Goal: Task Accomplishment & Management: Use online tool/utility

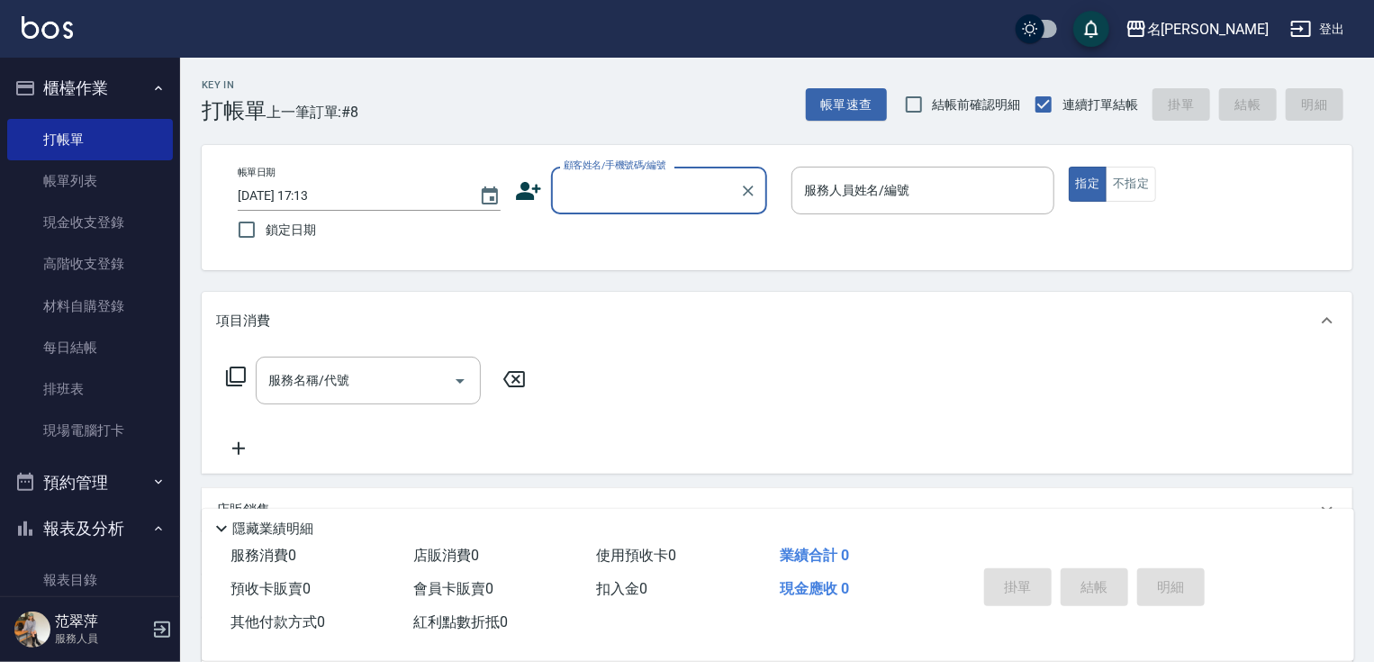
scroll to position [4, 0]
click at [594, 197] on input "顧客姓名/手機號碼/編號" at bounding box center [645, 191] width 173 height 32
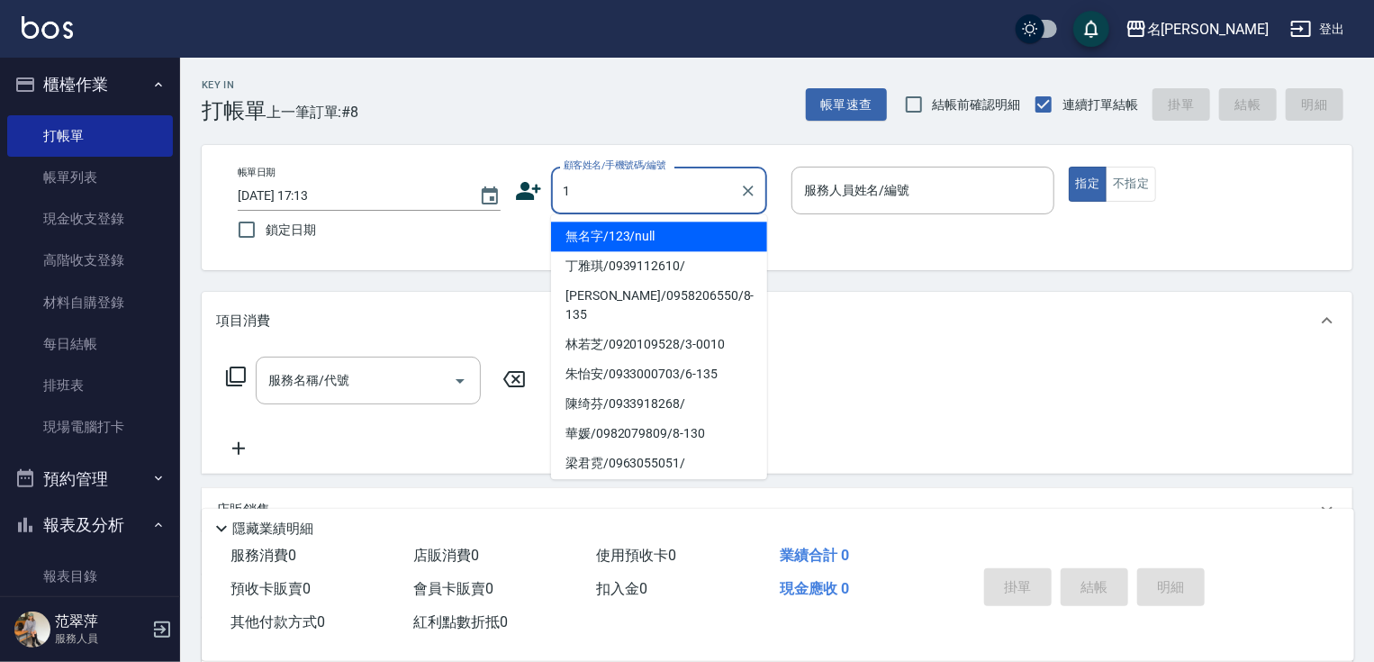
type input "無名字/123/null"
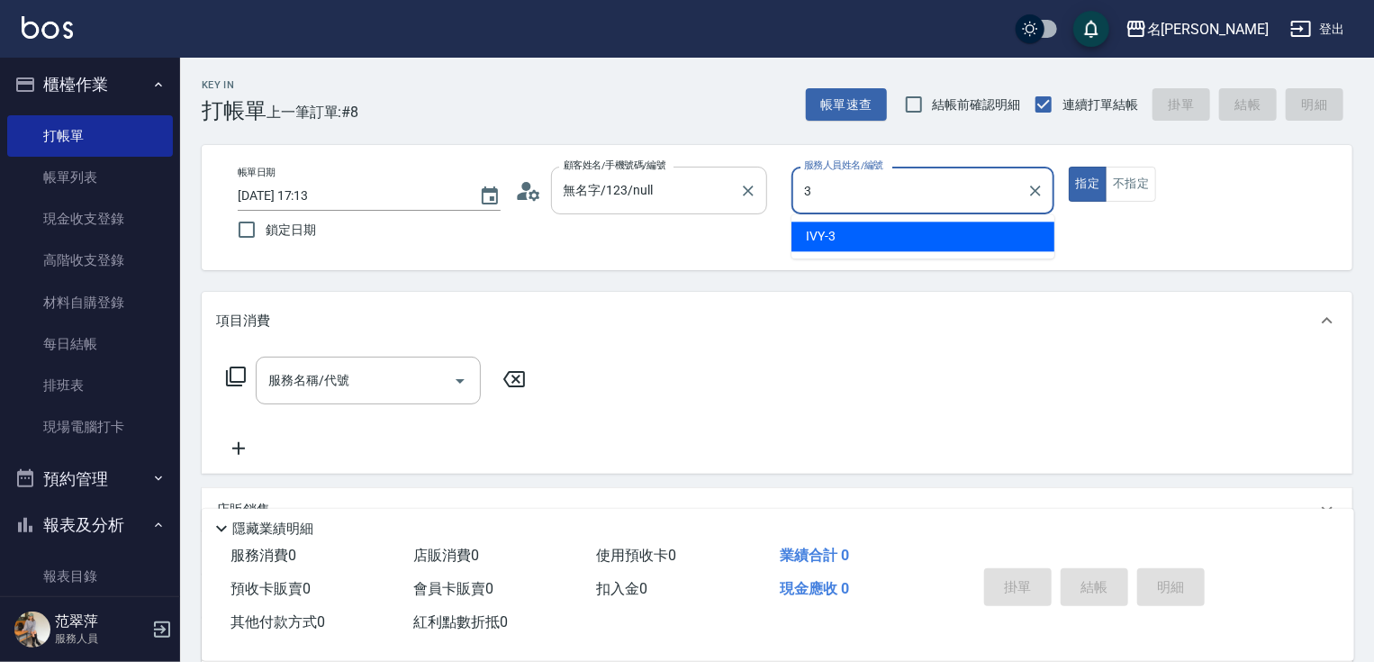
type input "IVY-3"
type button "true"
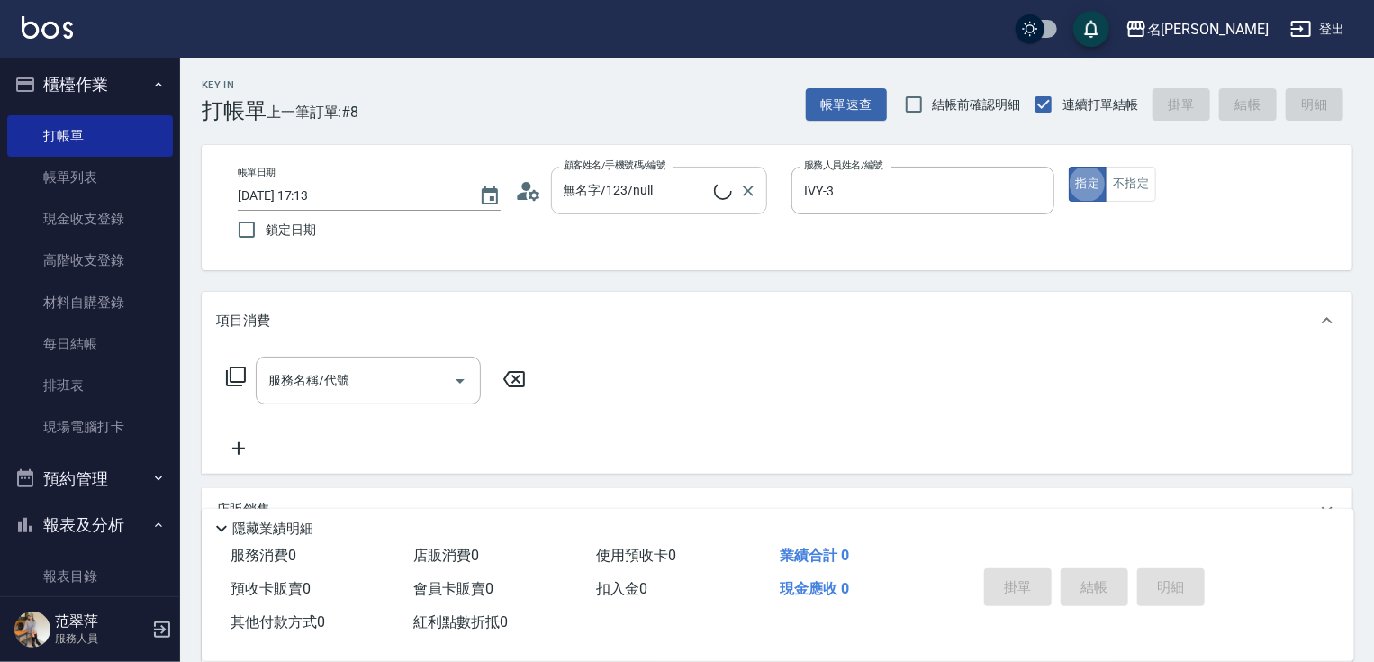
type input "無名字/1/null"
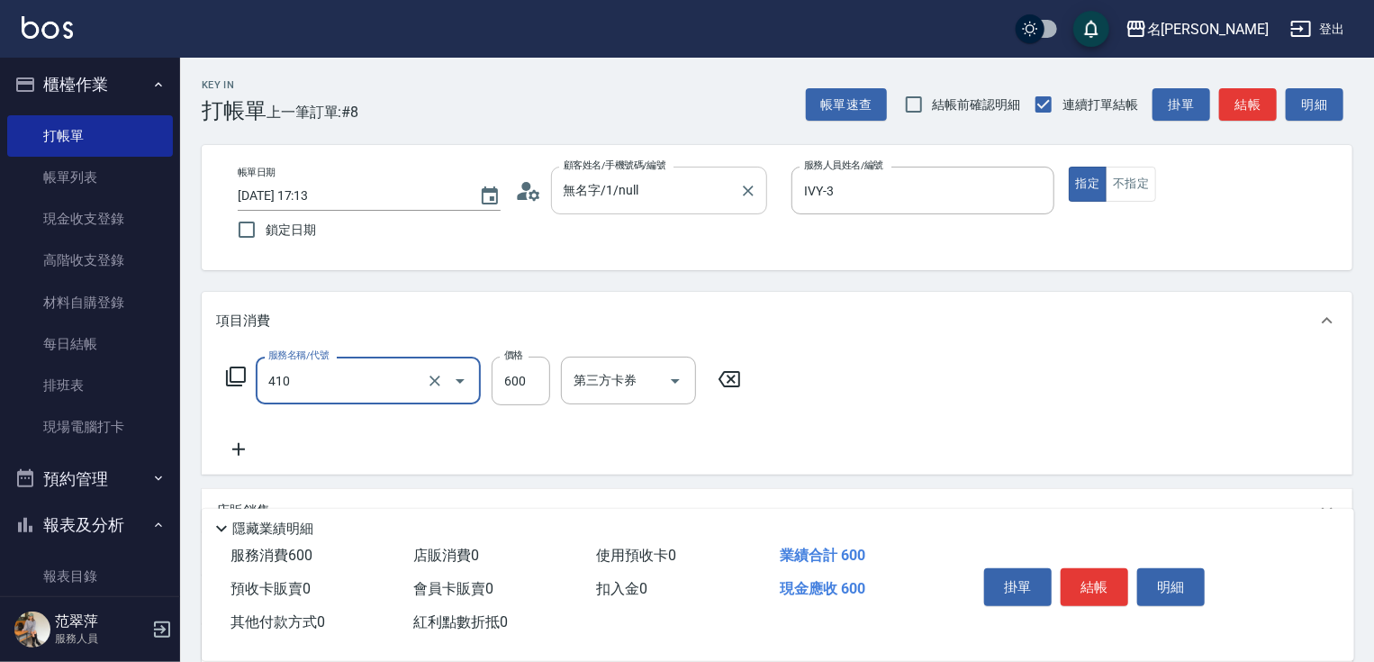
type input "鴻果頭皮SPA(410)"
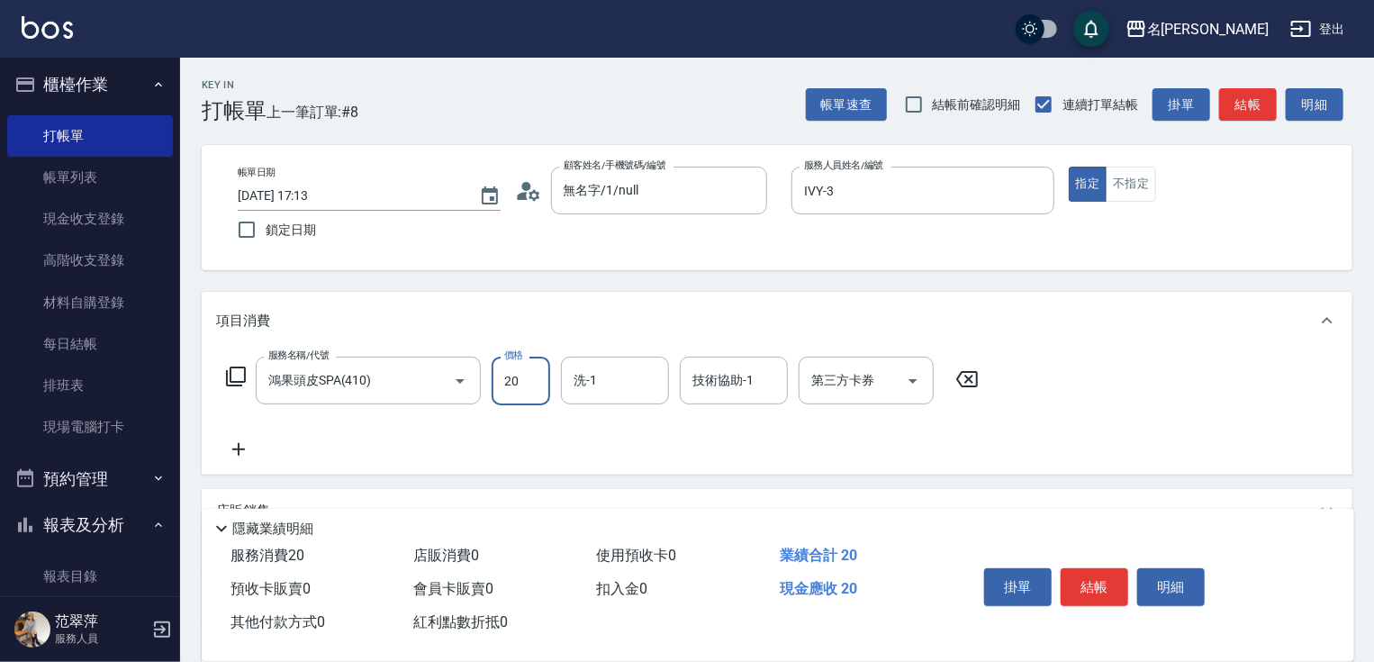
click at [546, 379] on input "20" at bounding box center [521, 381] width 59 height 49
type input "600"
click at [598, 365] on input "洗-1" at bounding box center [615, 381] width 92 height 32
type input "肉圓-20"
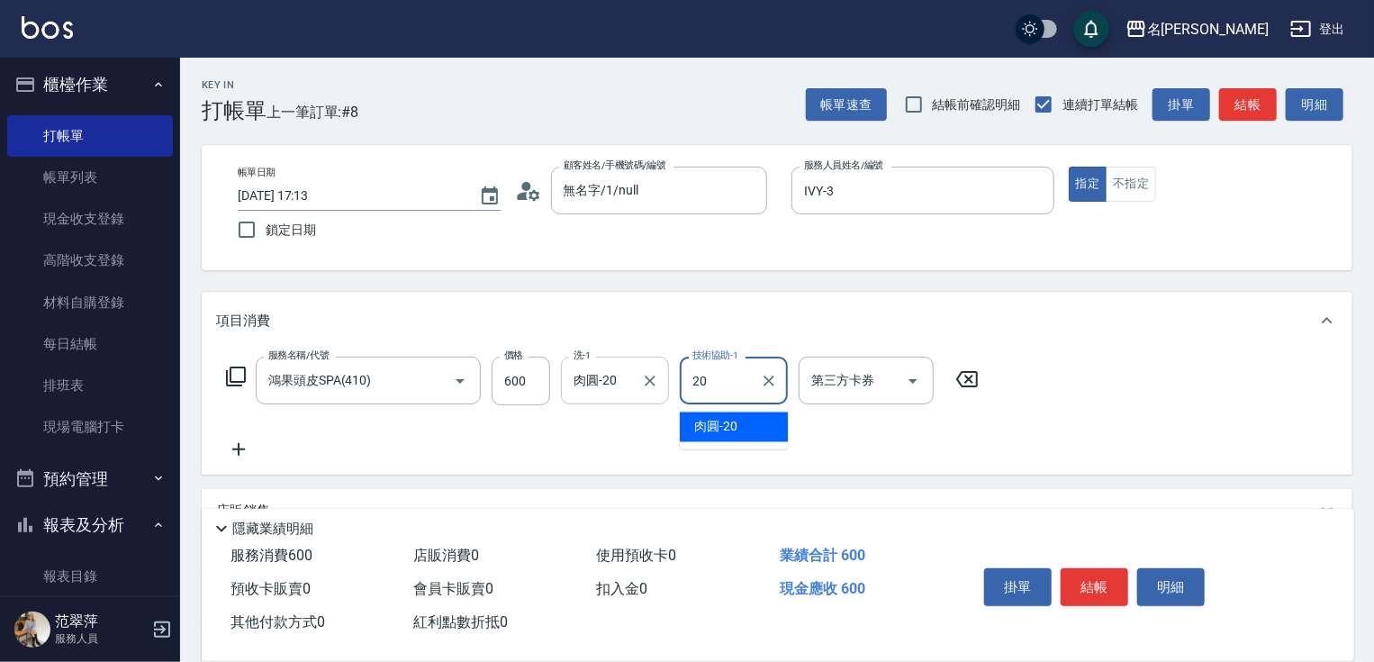
type input "肉圓-20"
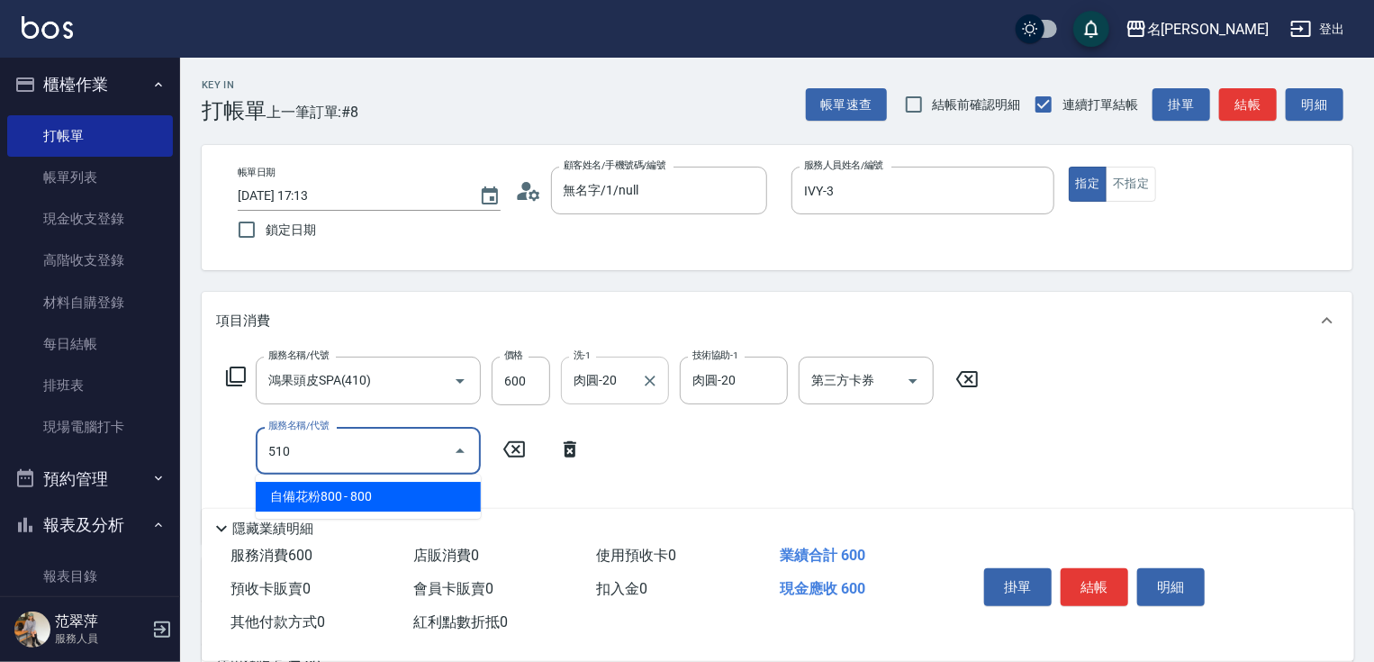
type input "自備花粉800(510)"
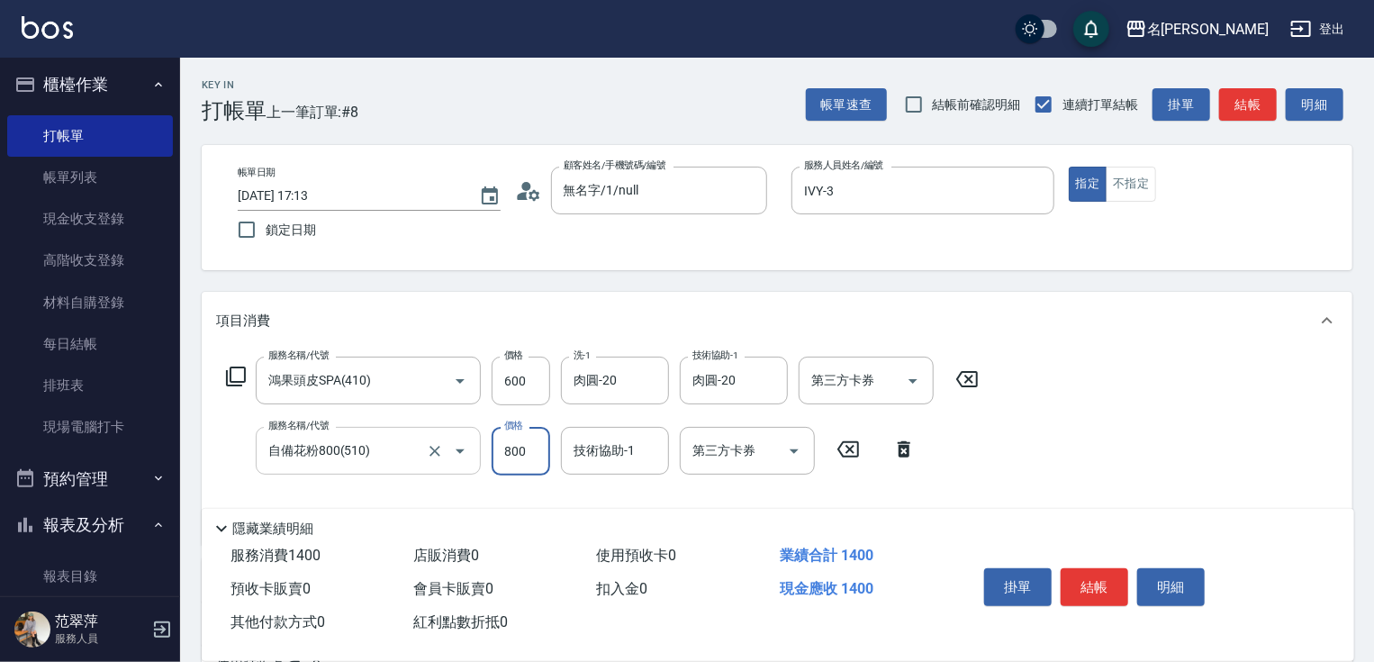
click at [373, 440] on input "自備花粉800(510)" at bounding box center [343, 451] width 158 height 32
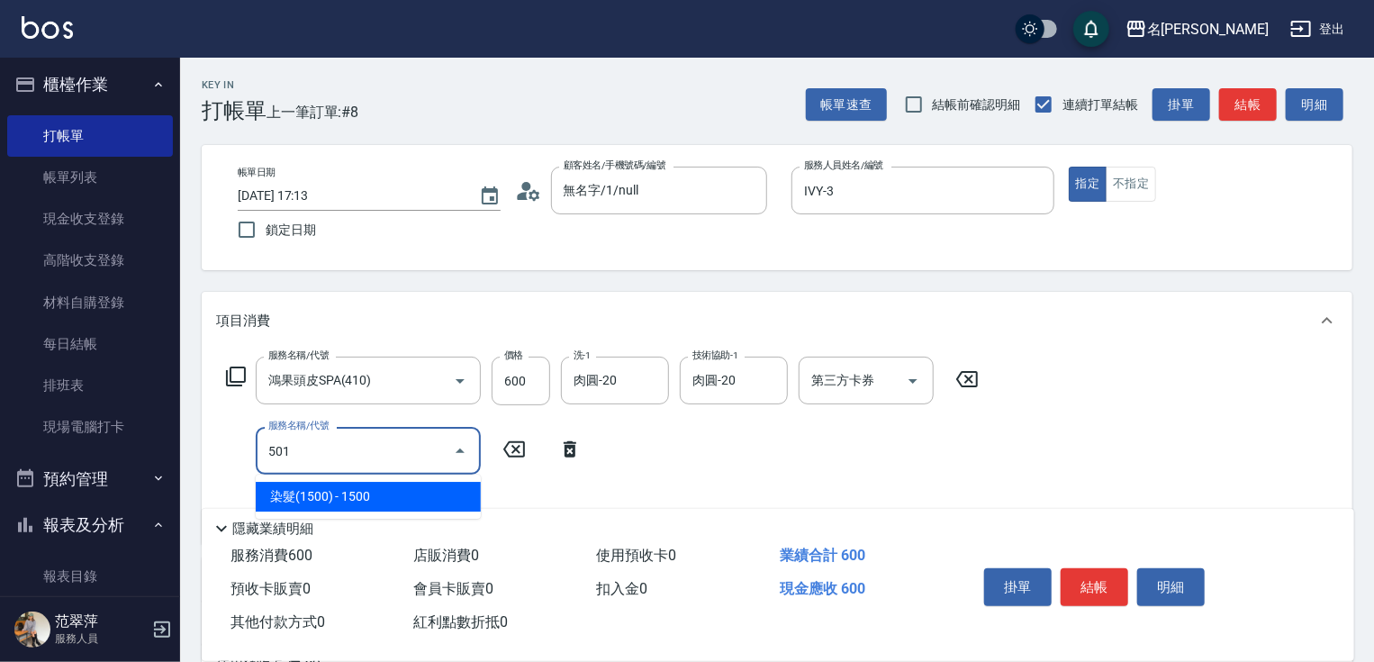
type input "染髮(1500)(501)"
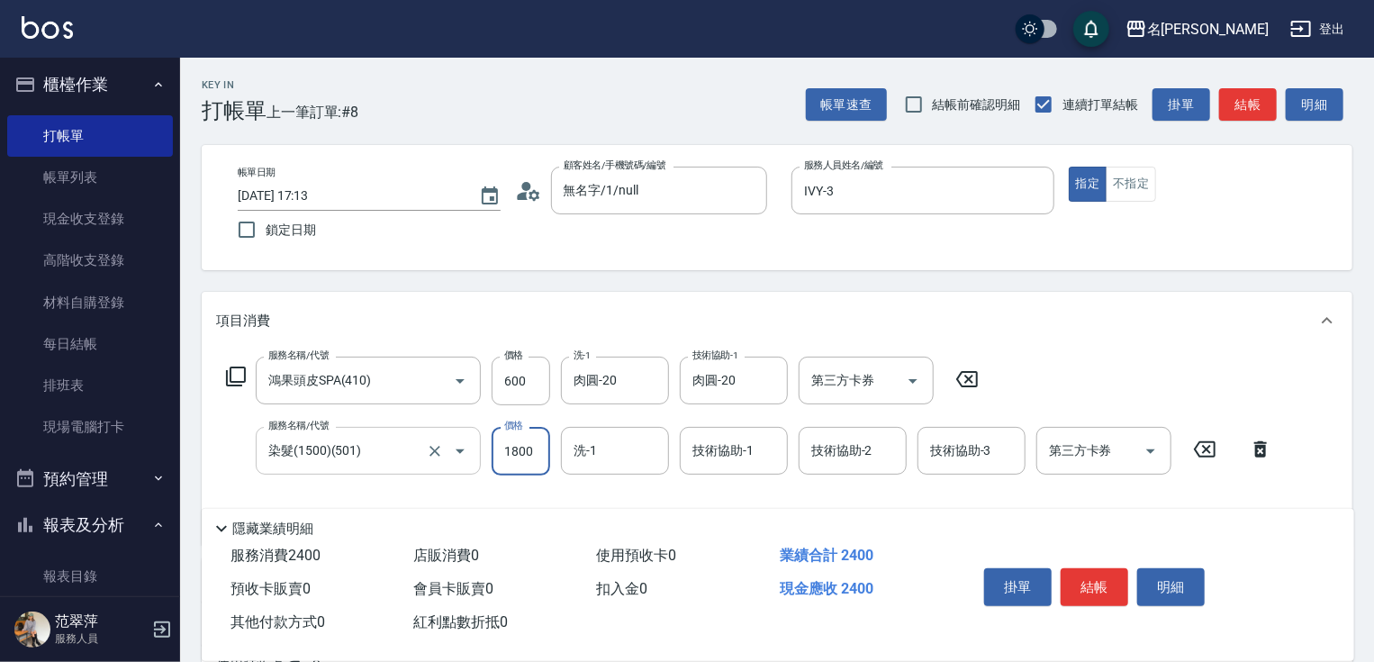
type input "1800"
type input "肉圓-20"
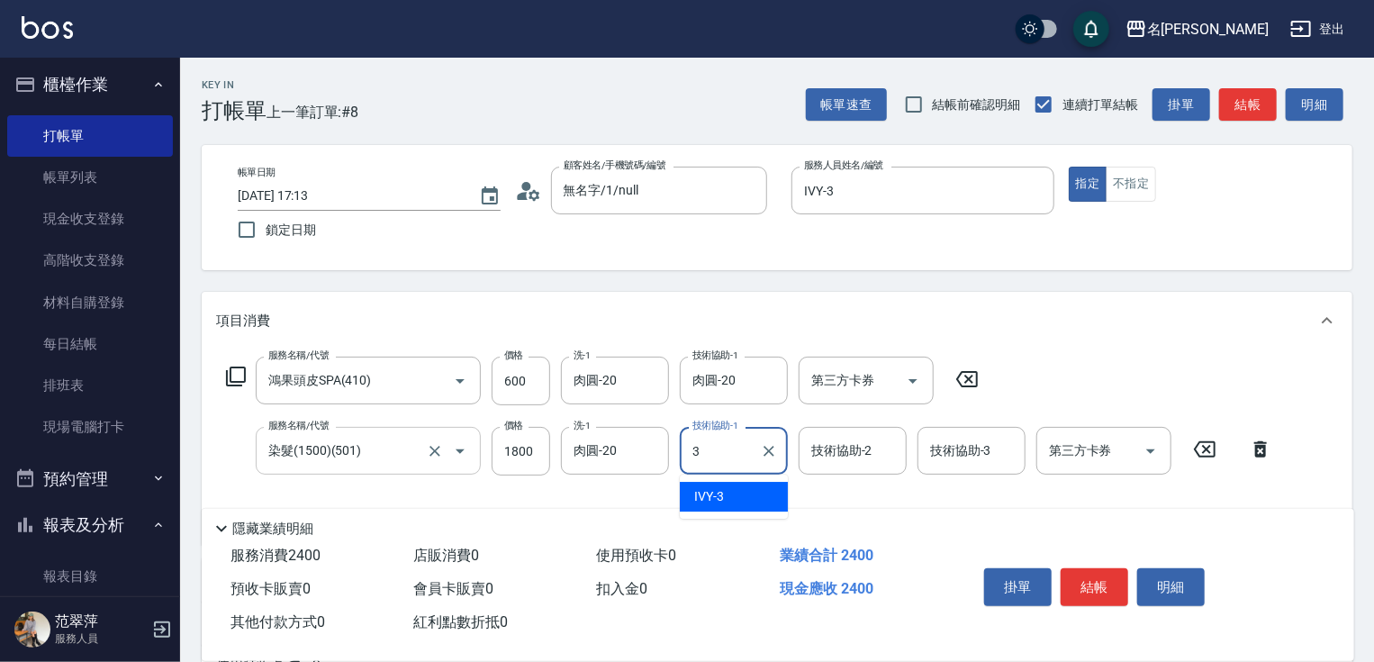
type input "IVY-3"
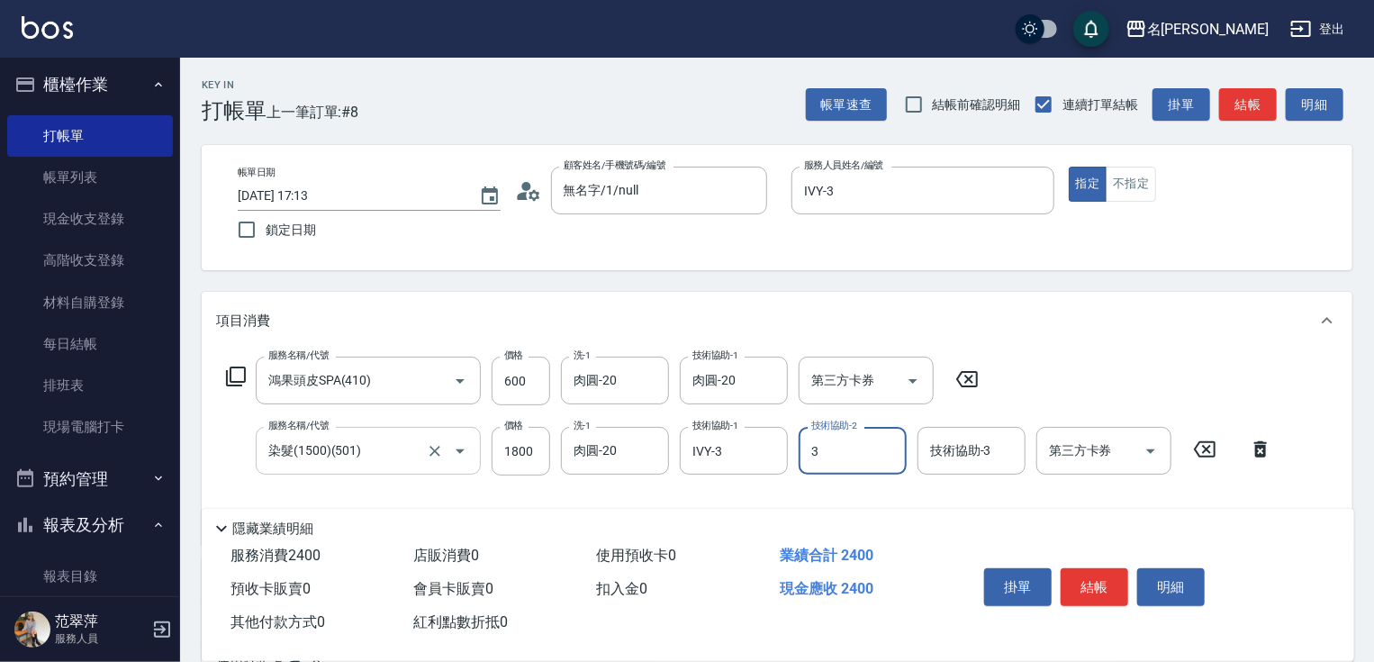
type input "IVY-3"
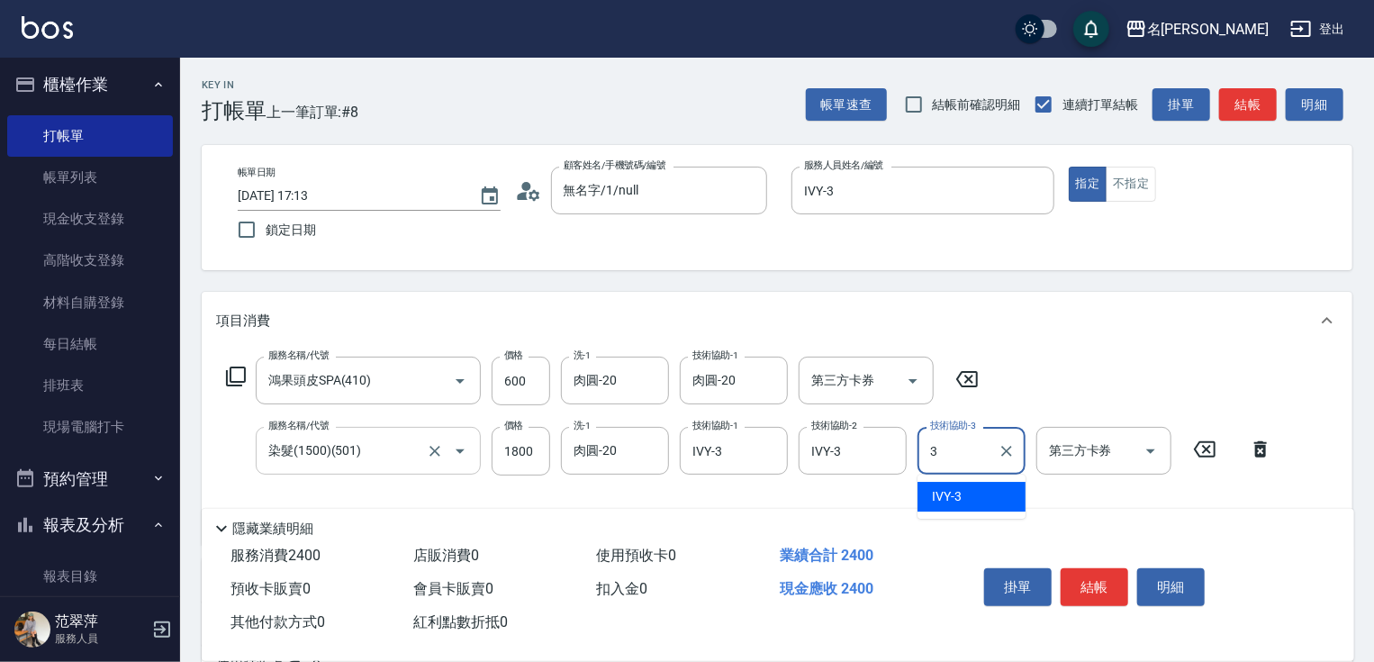
type input "IVY-3"
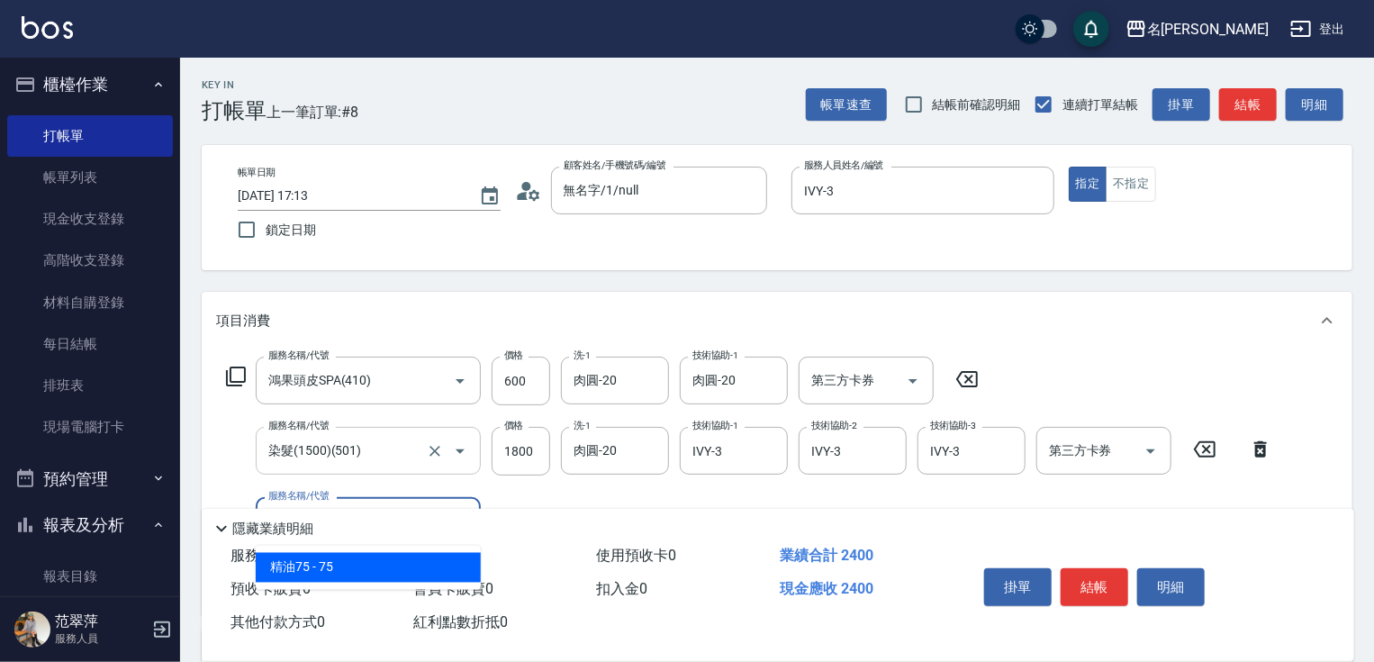
type input "精油75(808)"
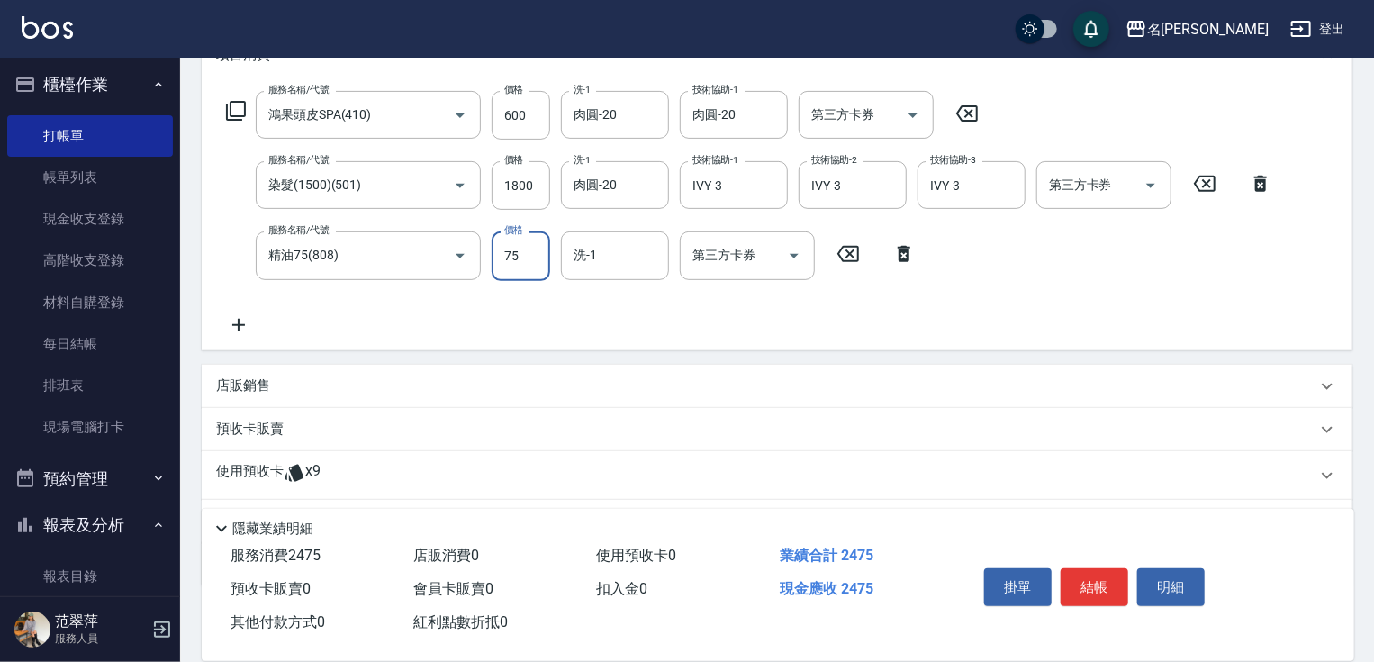
scroll to position [266, 0]
type input "肉圓-20"
click at [1103, 580] on button "結帳" at bounding box center [1094, 587] width 68 height 38
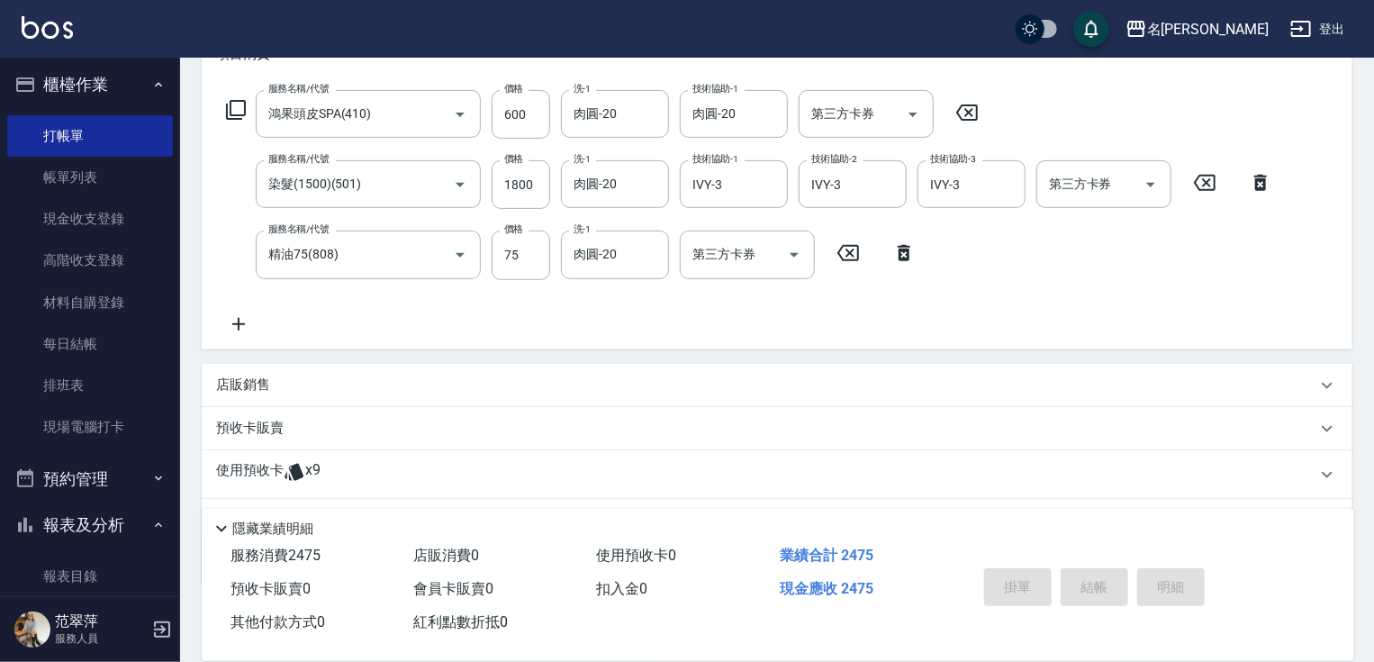
type input "[DATE] 19:24"
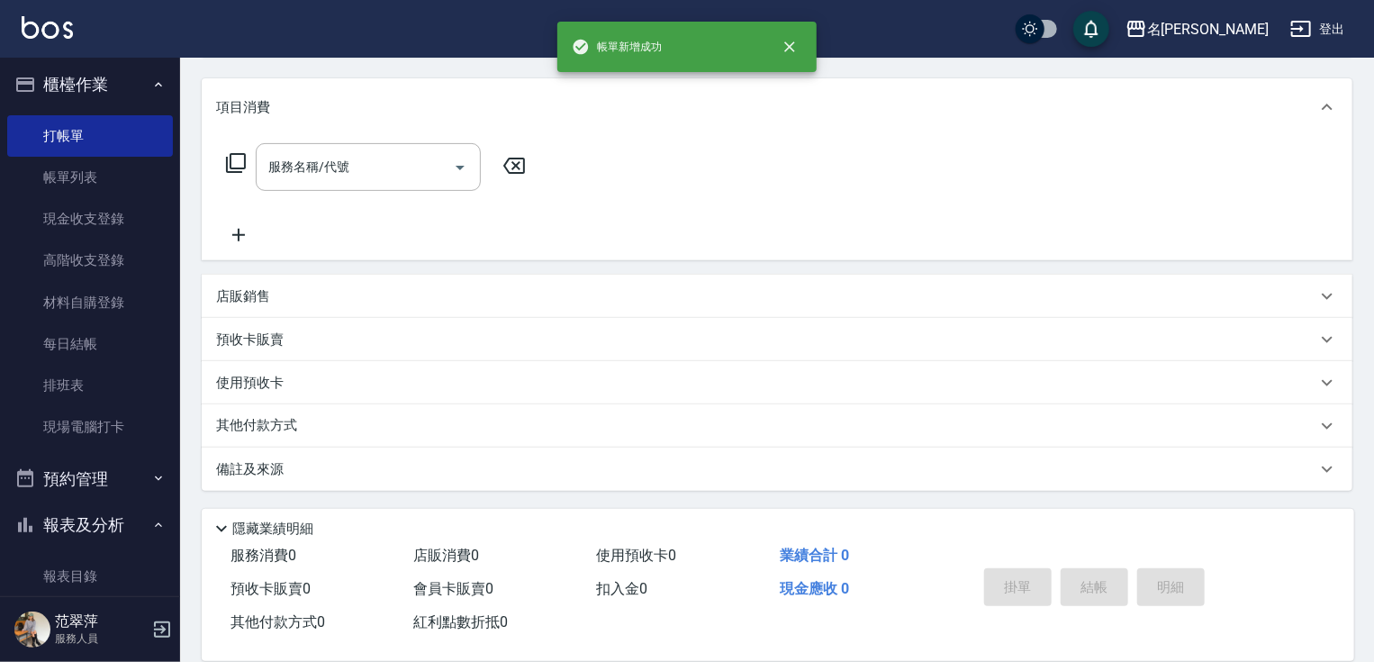
scroll to position [0, 0]
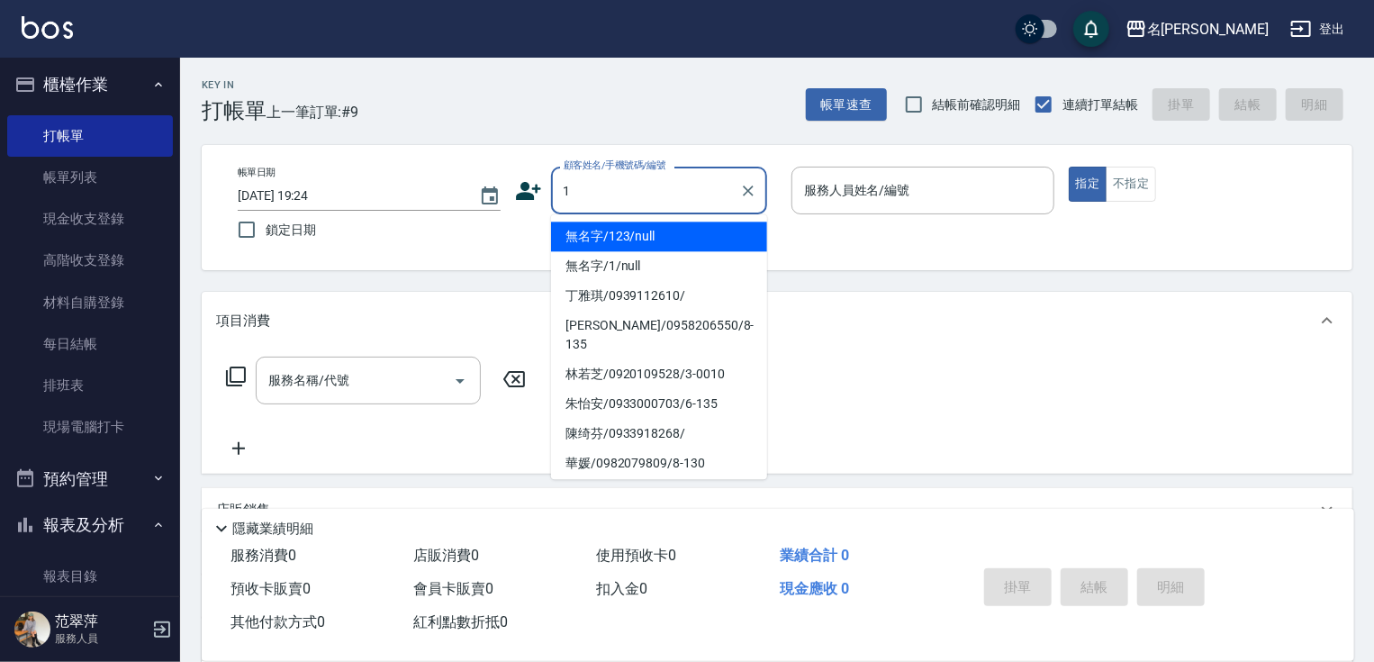
type input "無名字/123/null"
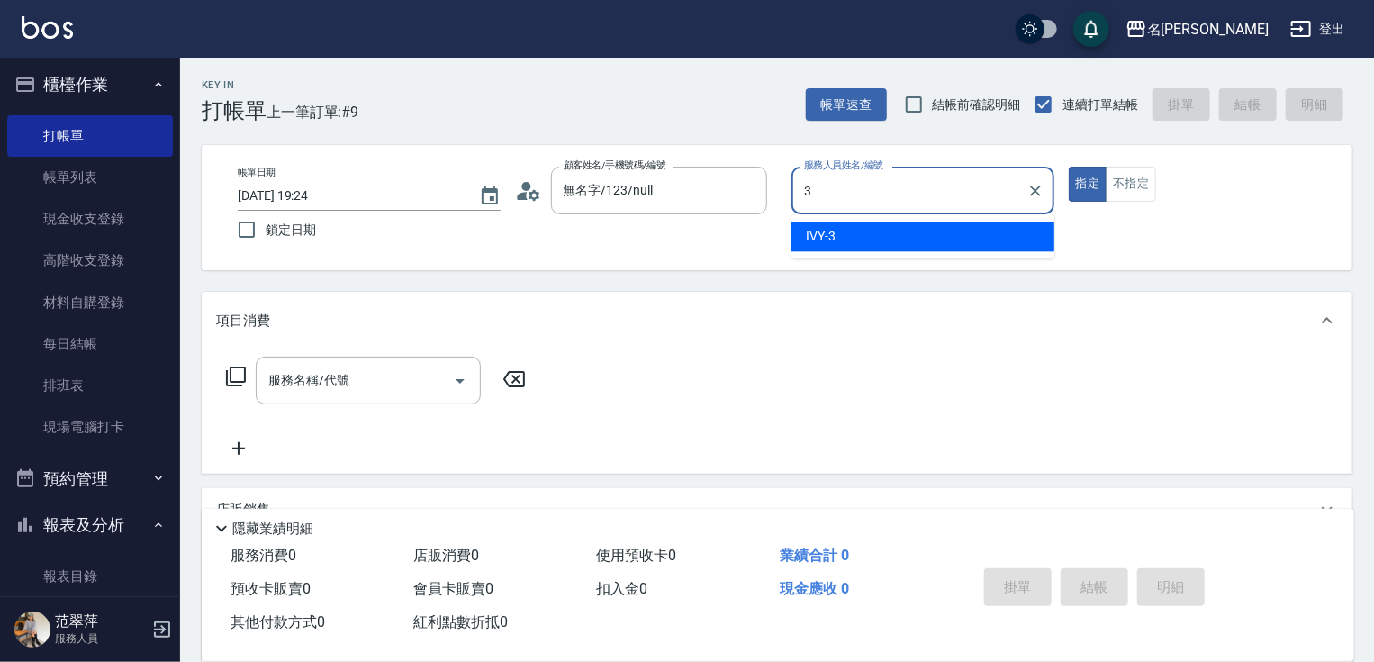
type input "IVY-3"
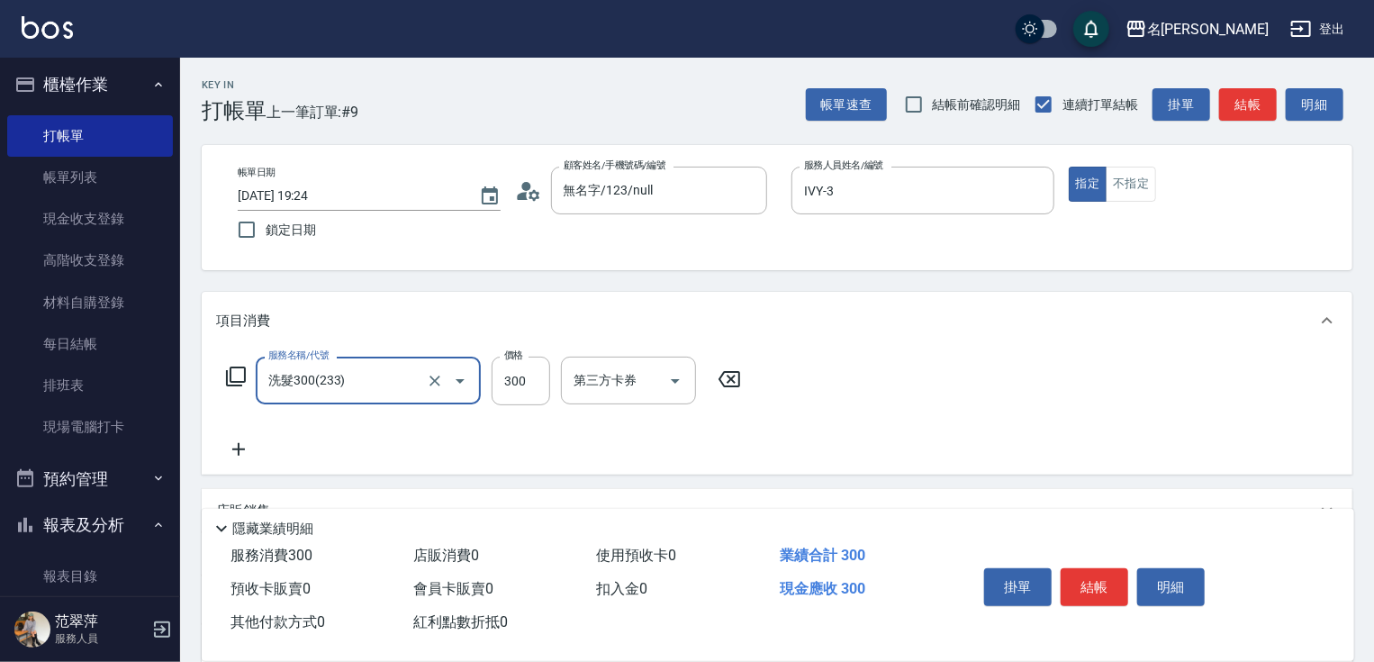
type input "洗髮300(233)"
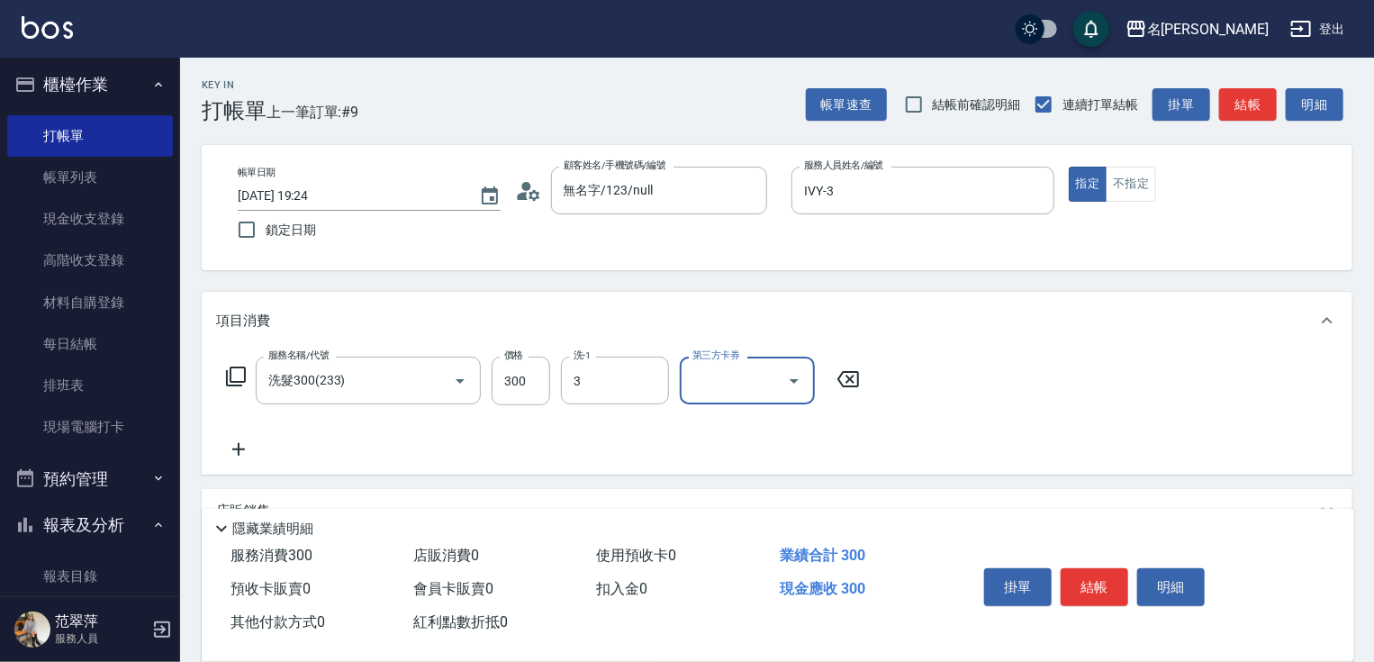
type input "IVY-3"
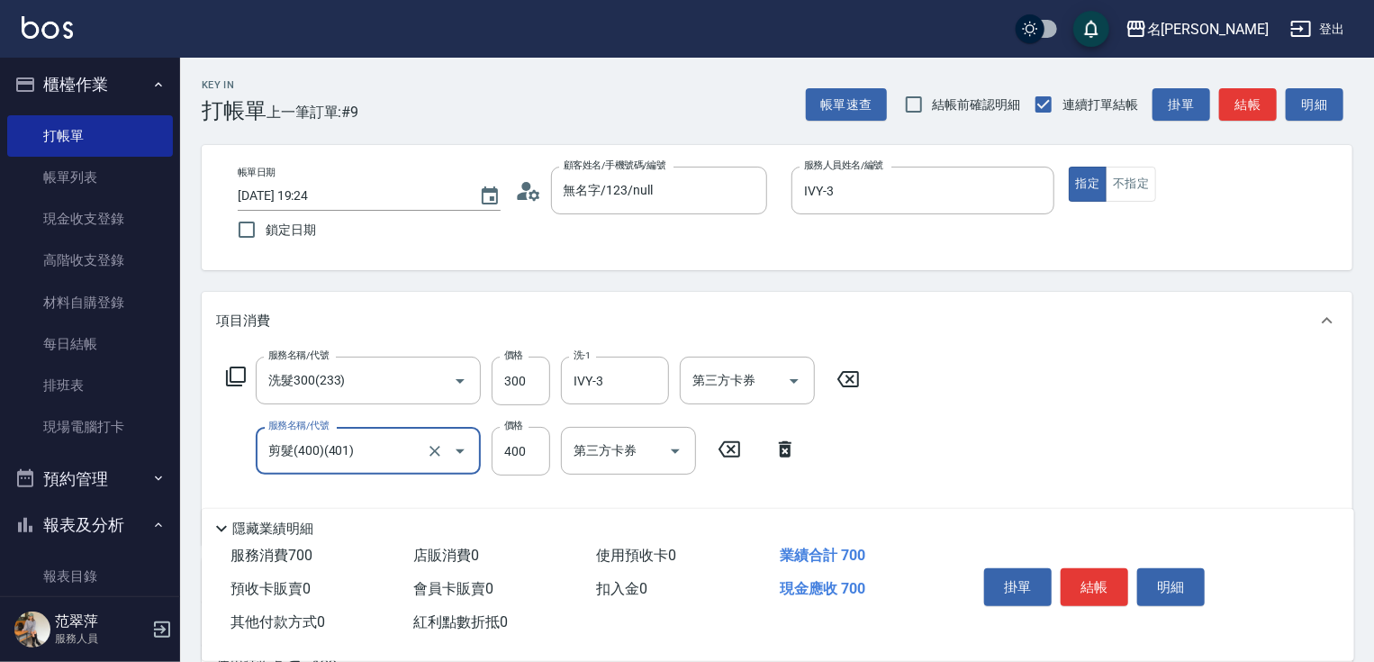
type input "剪髮(400)(401)"
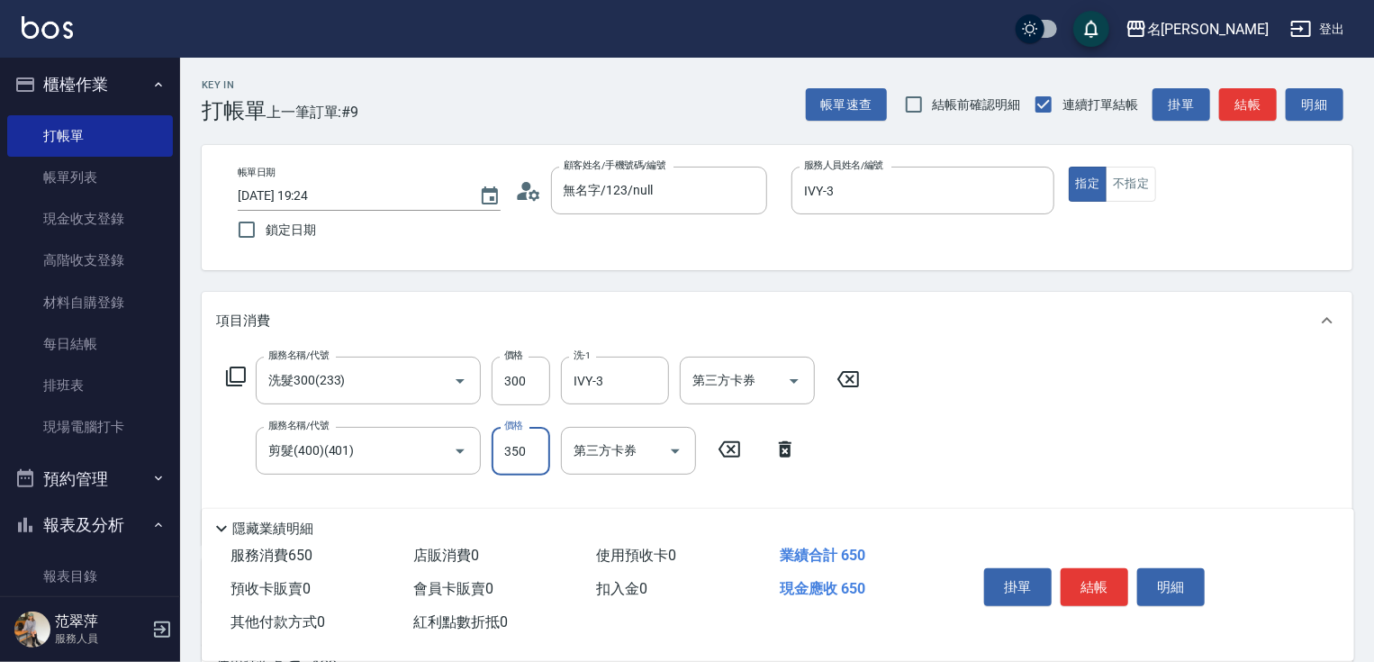
type input "350"
click at [519, 380] on input "300" at bounding box center [521, 381] width 59 height 49
type input "200"
click at [1086, 576] on button "結帳" at bounding box center [1094, 587] width 68 height 38
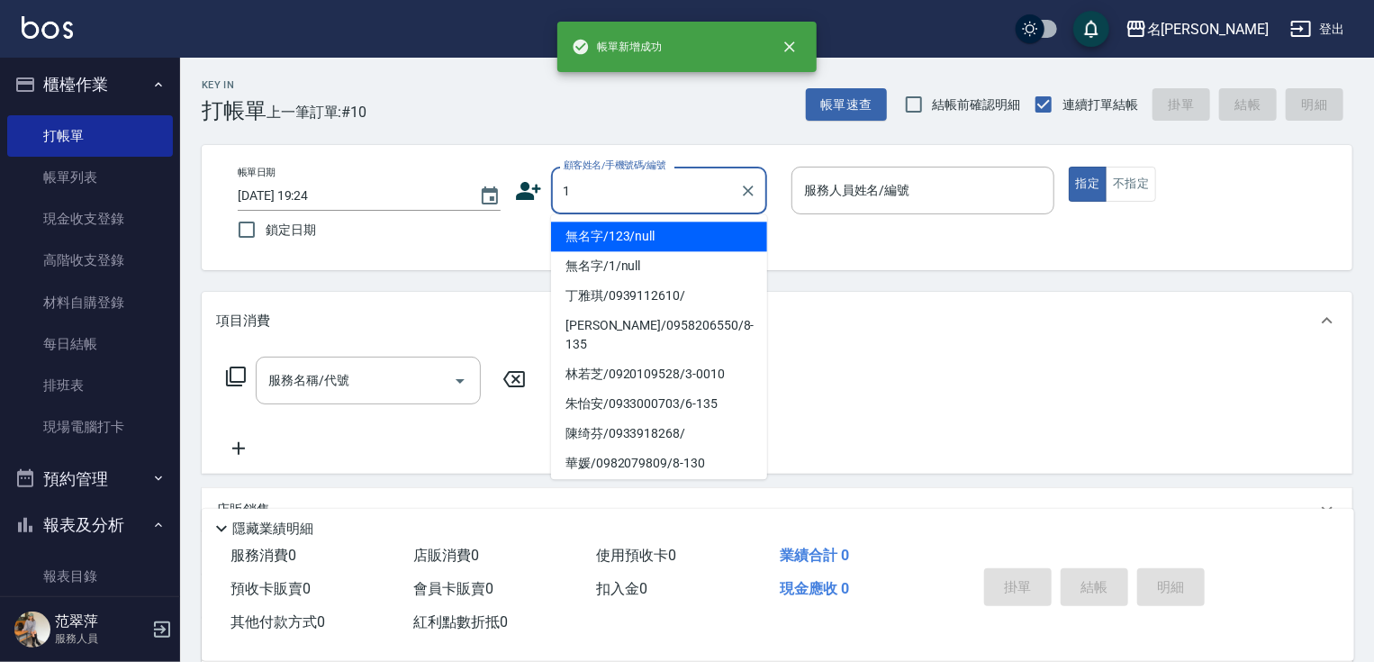
type input "無名字/123/null"
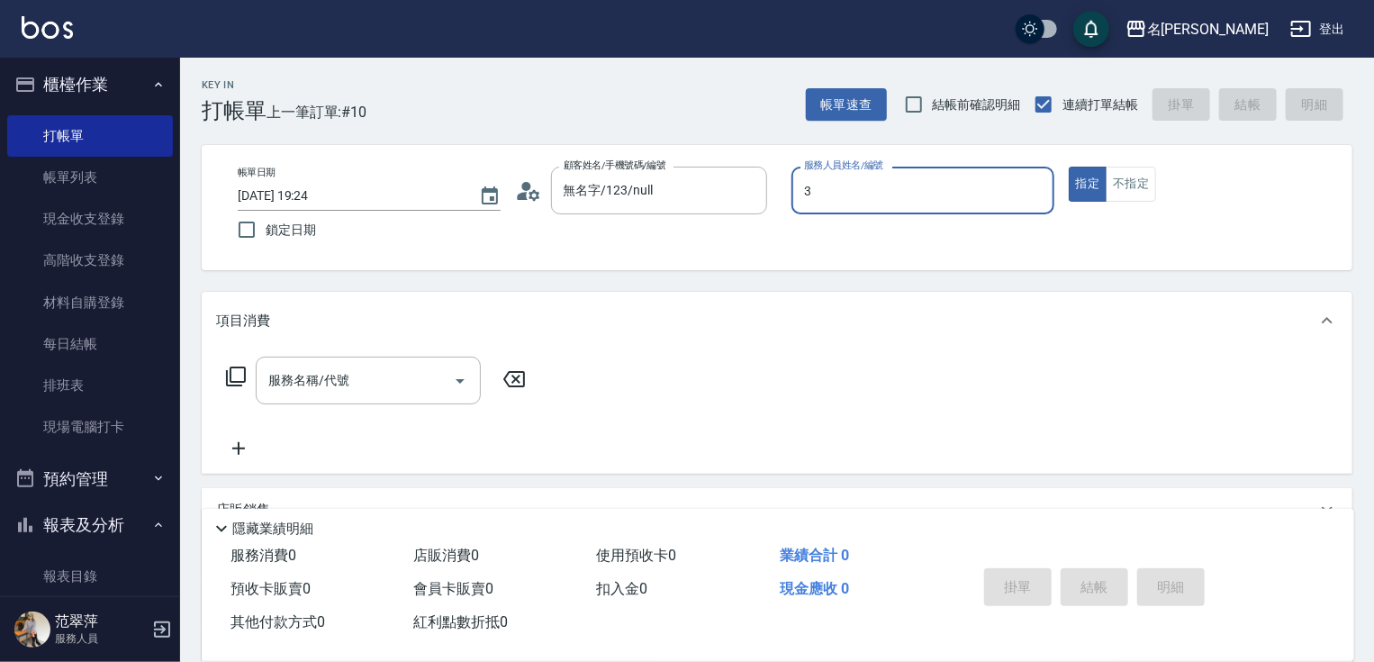
type input "IVY-3"
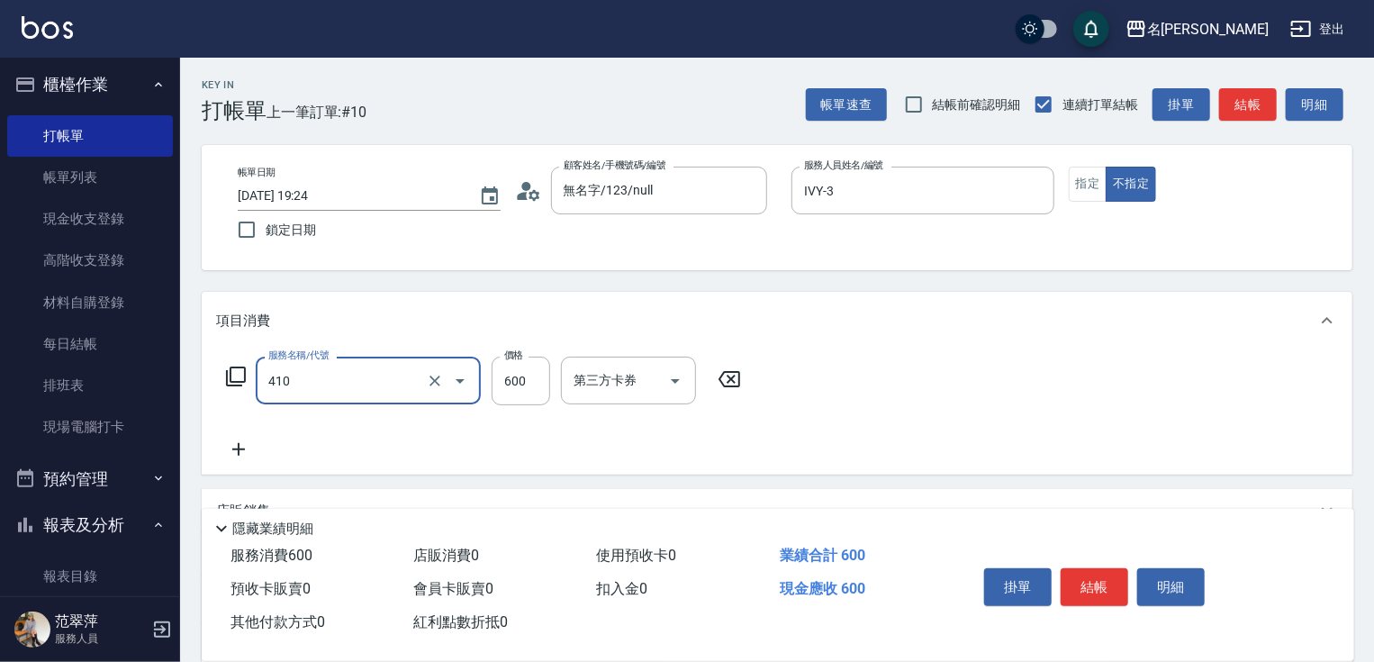
type input "鴻果頭皮SPA(410)"
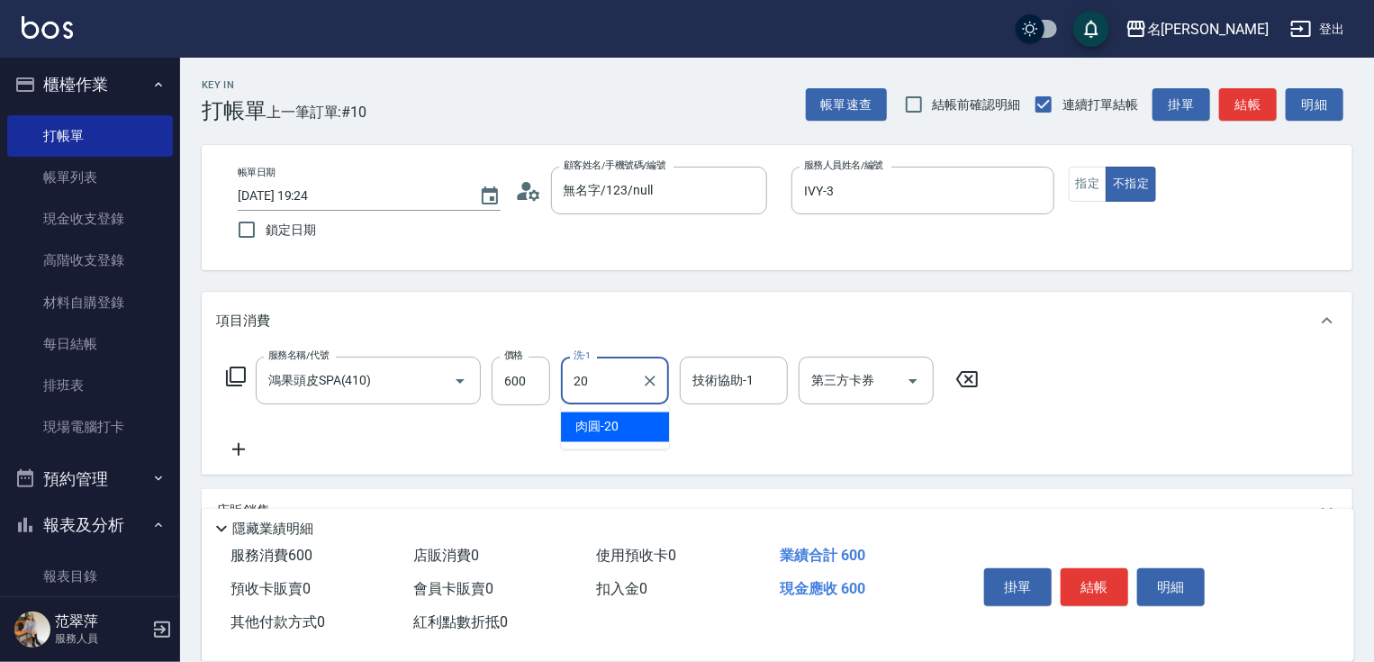
type input "肉圓-20"
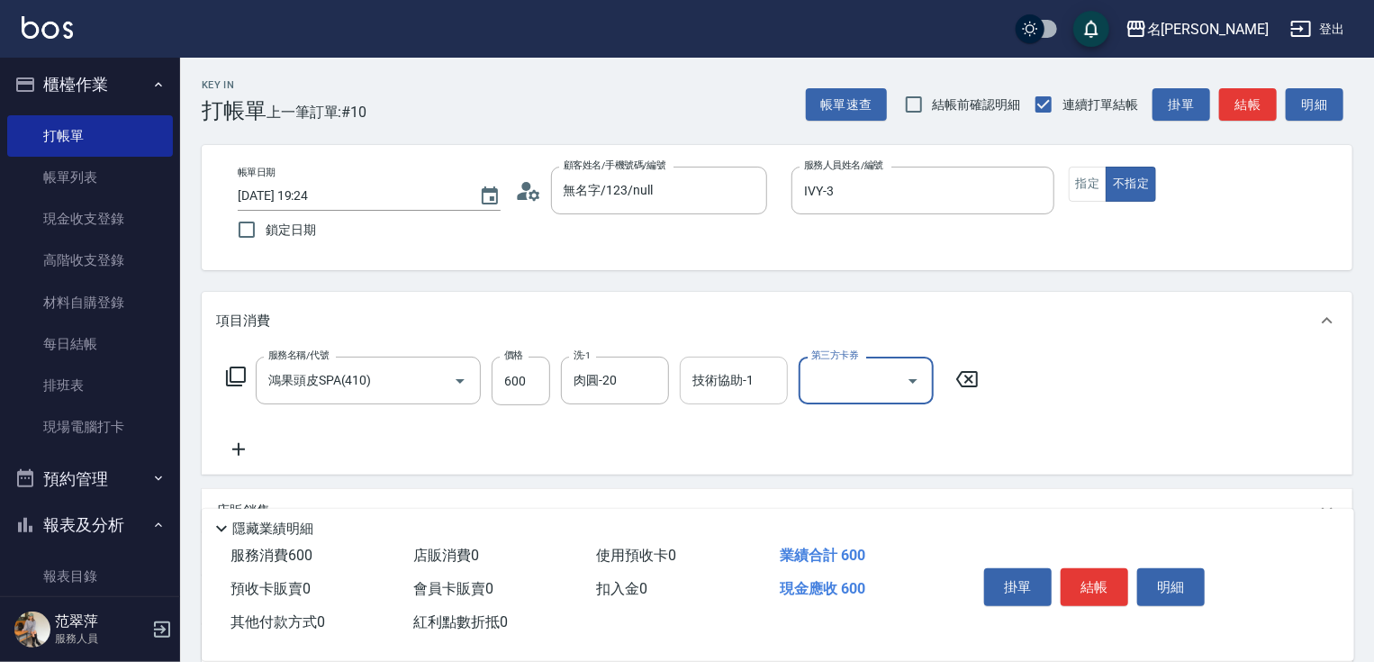
click at [747, 363] on div "技術協助-1" at bounding box center [734, 381] width 108 height 48
type input "220"
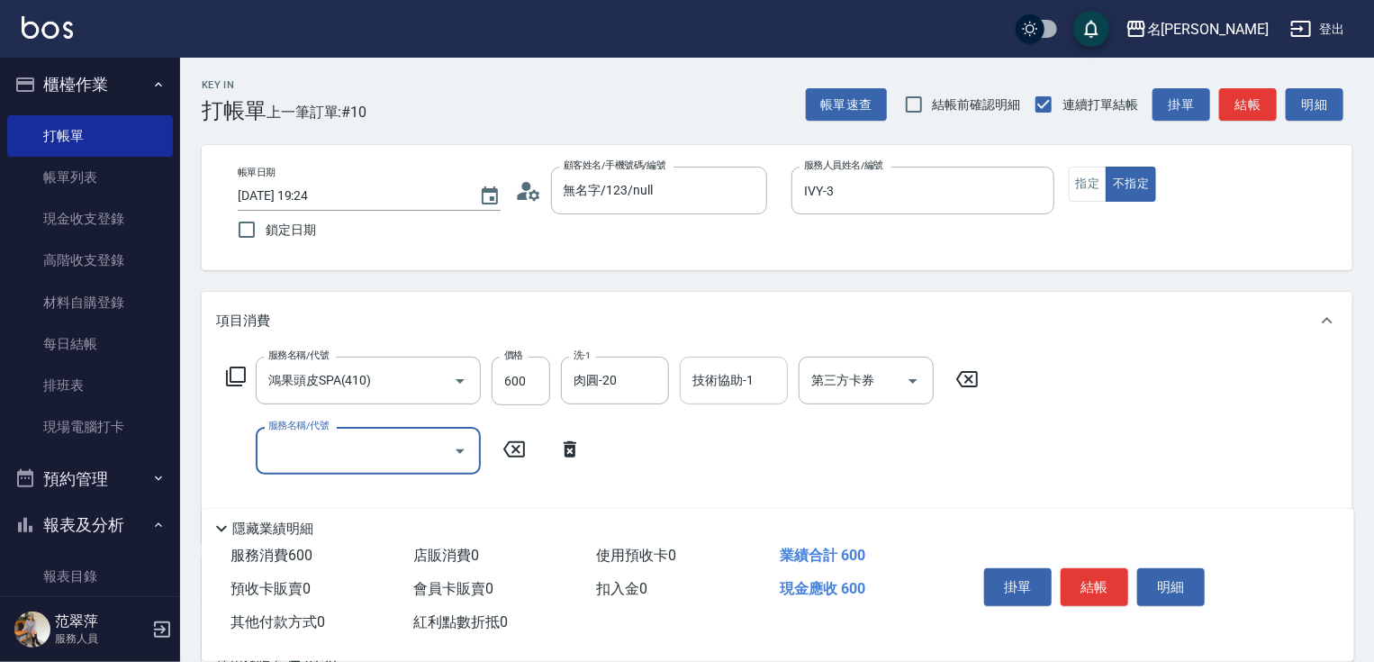
click at [742, 385] on div "技術協助-1" at bounding box center [734, 381] width 108 height 48
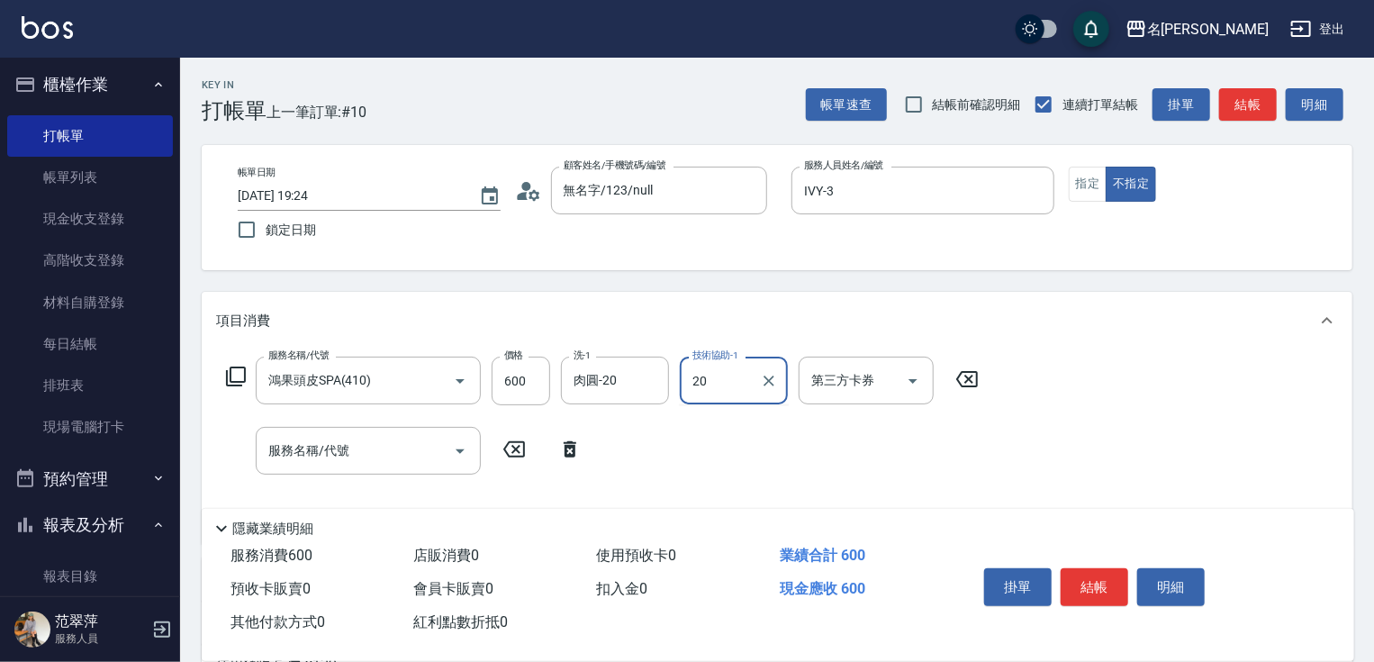
type input "肉圓-20"
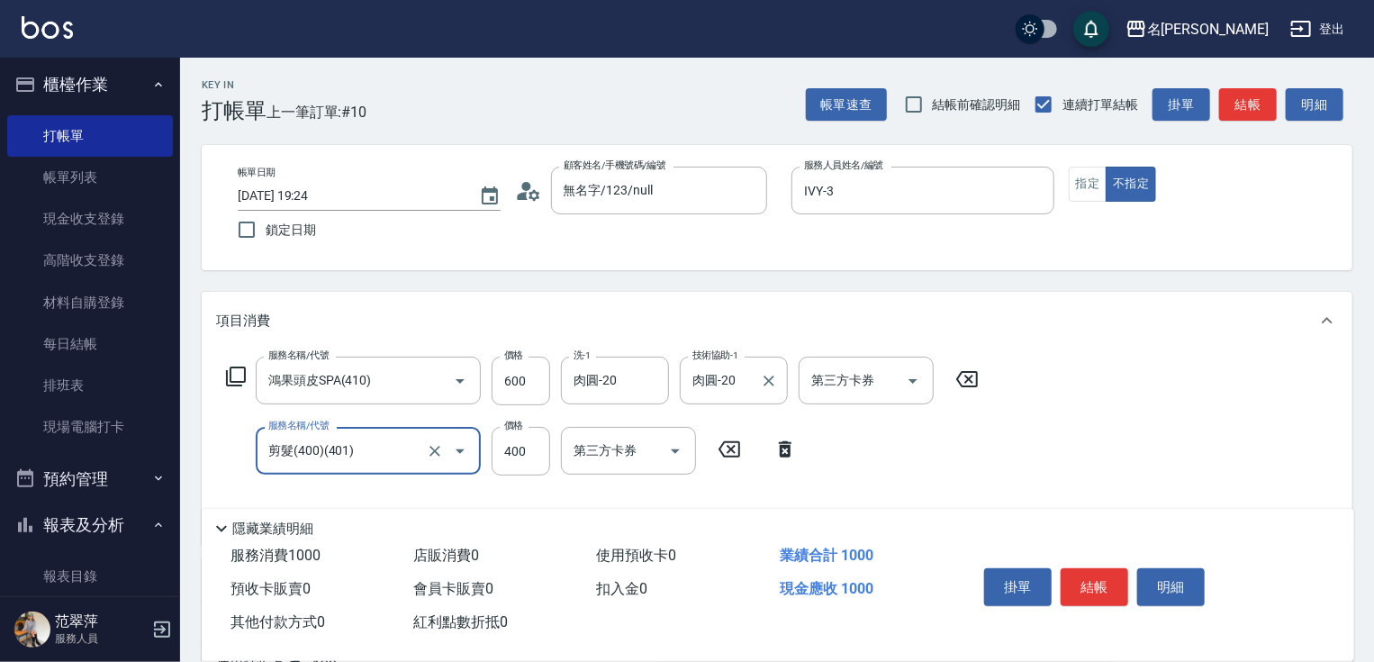
type input "剪髮(400)(401)"
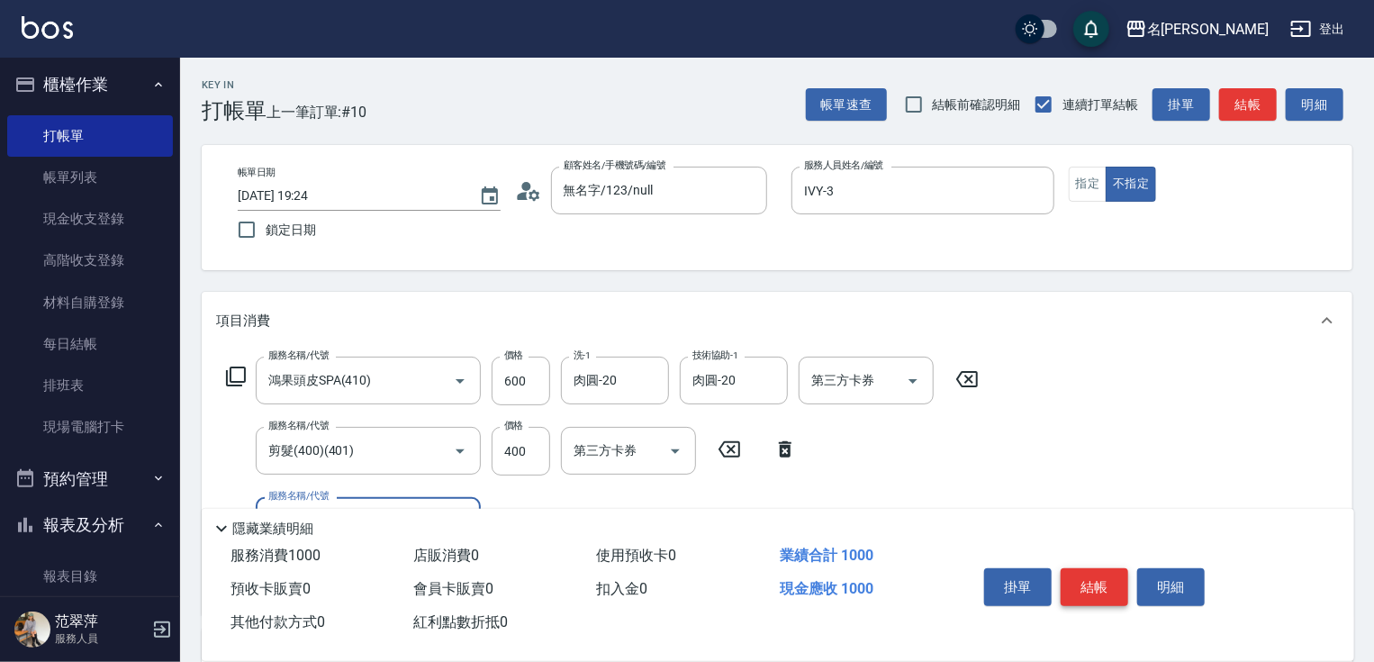
click at [1097, 573] on button "結帳" at bounding box center [1094, 587] width 68 height 38
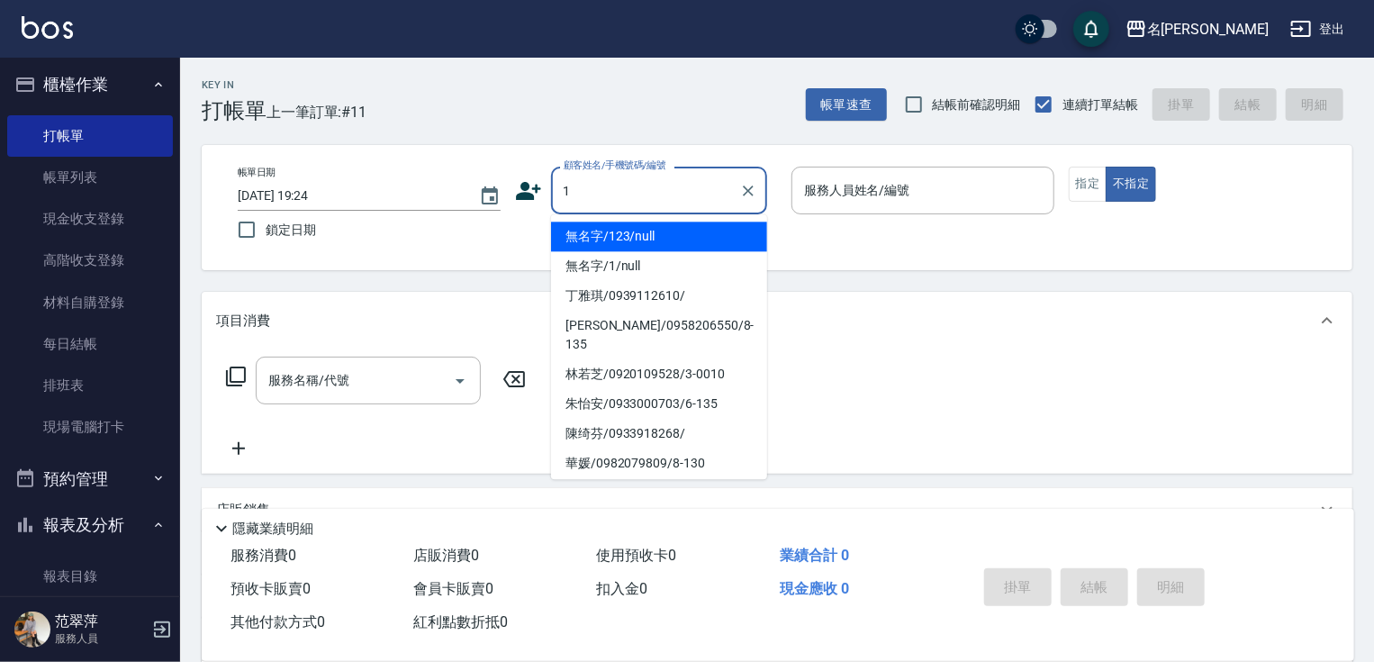
type input "無名字/123/null"
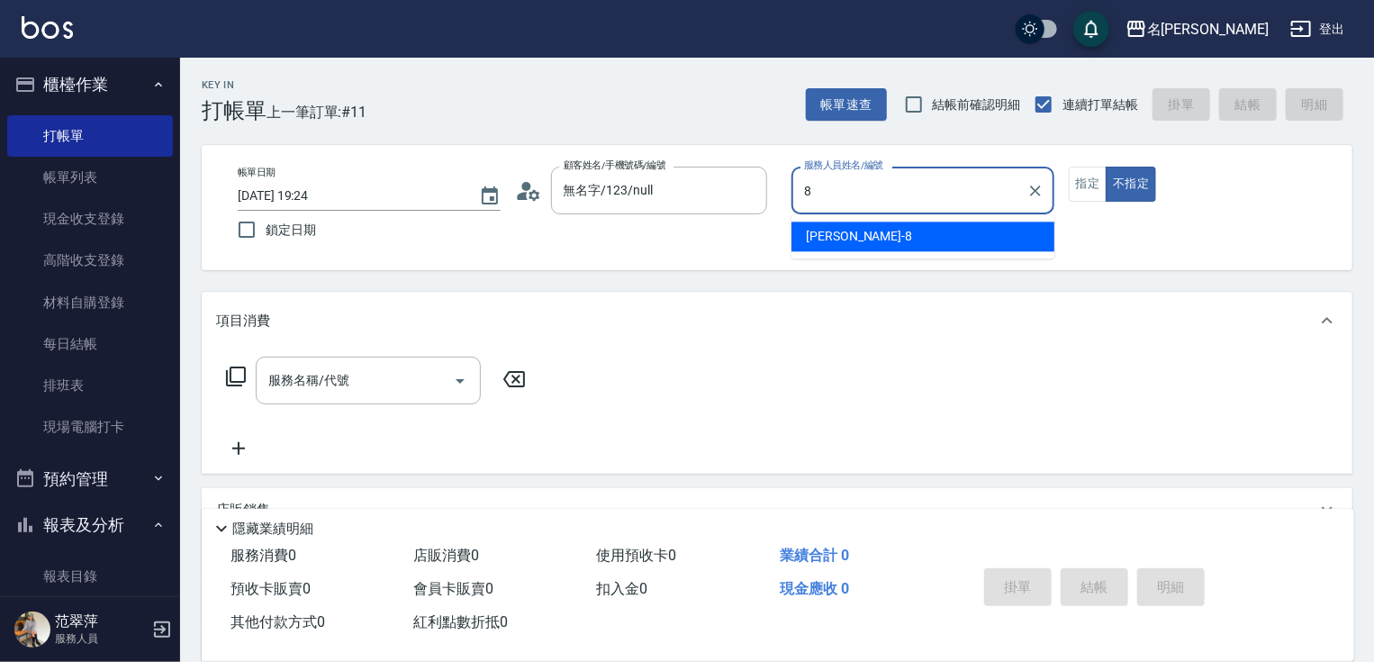
type input "曉容-8"
type button "false"
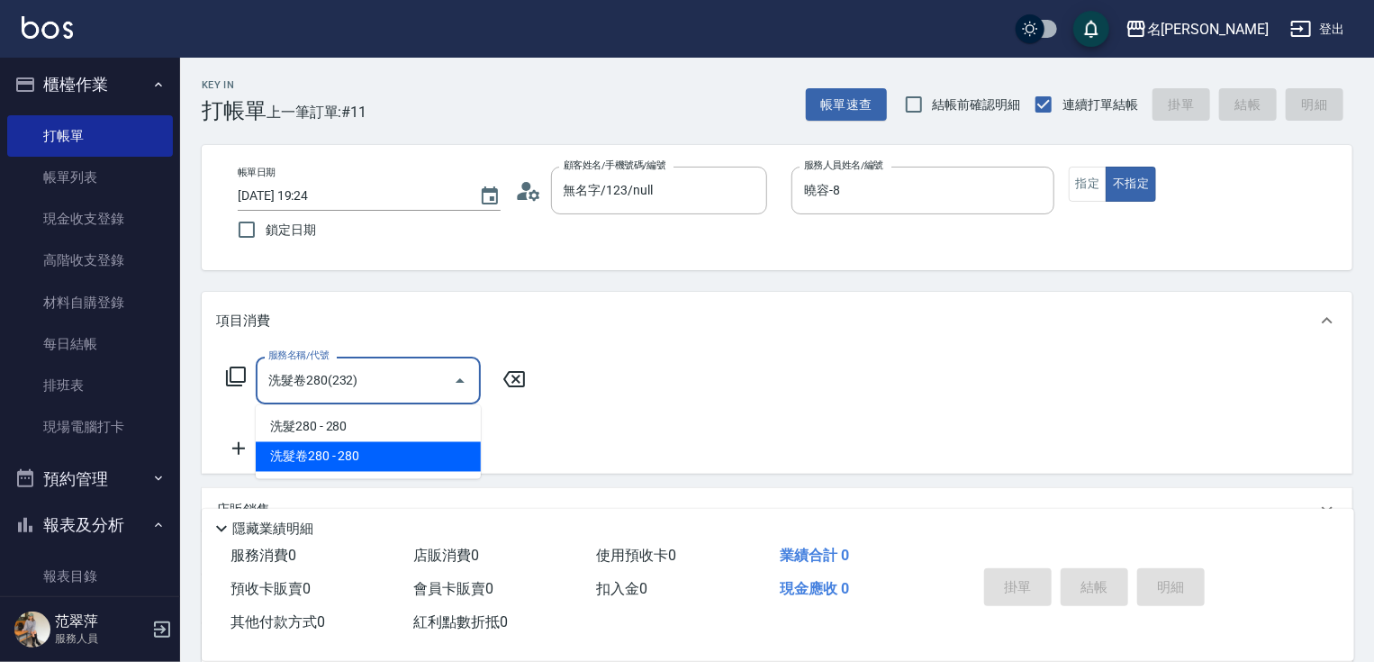
type input "洗髮卷280(232)"
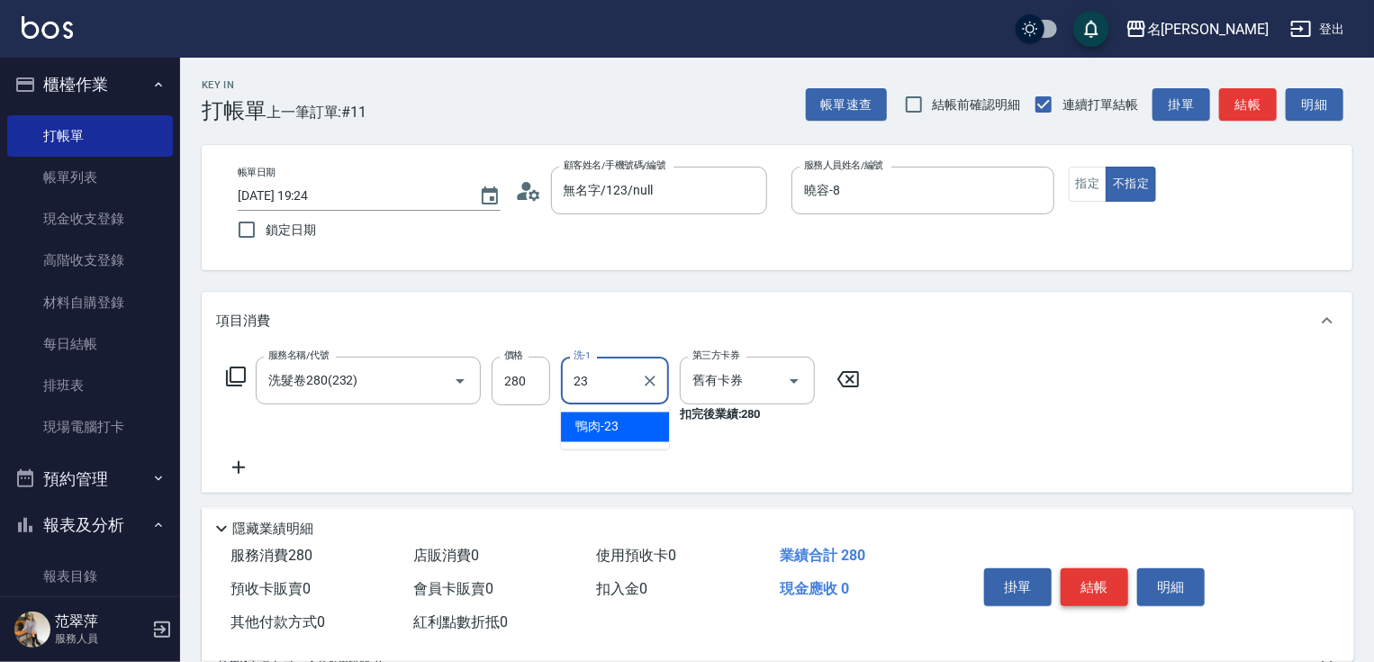
type input "鴨肉-23"
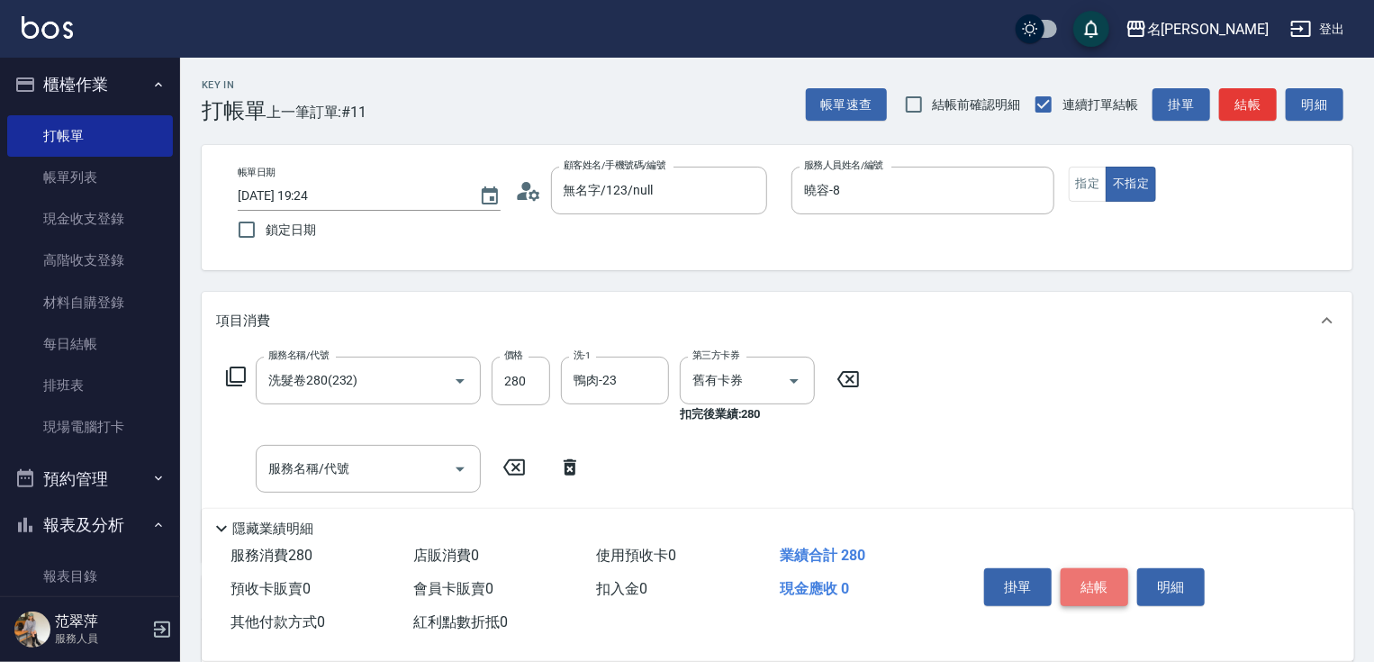
click at [1106, 571] on button "結帳" at bounding box center [1094, 587] width 68 height 38
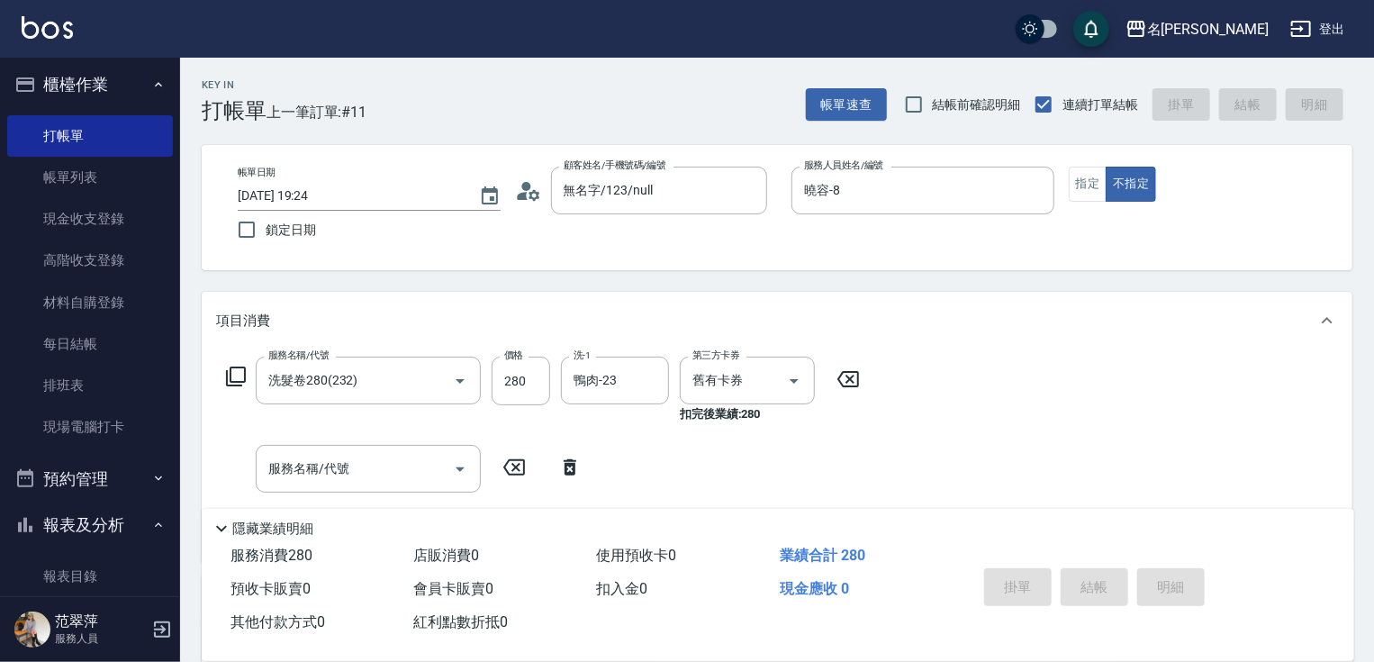
type input "[DATE] 19:25"
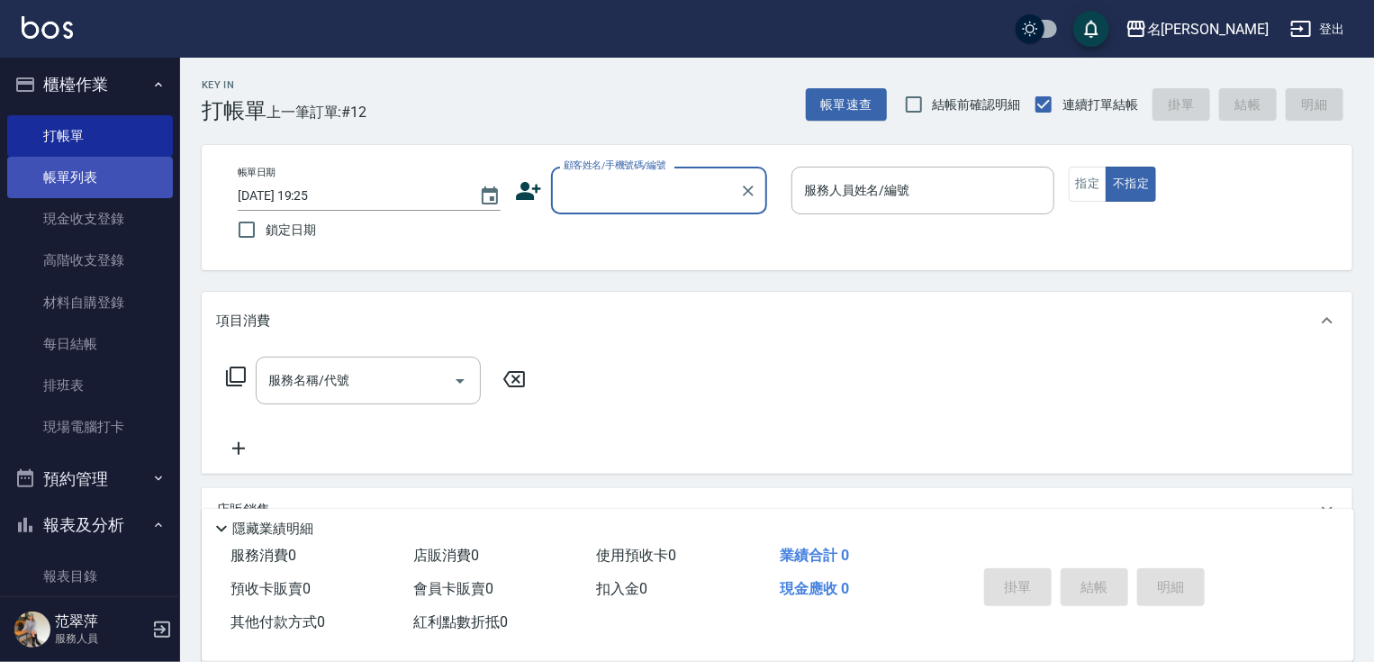
click at [130, 179] on link "帳單列表" at bounding box center [90, 177] width 166 height 41
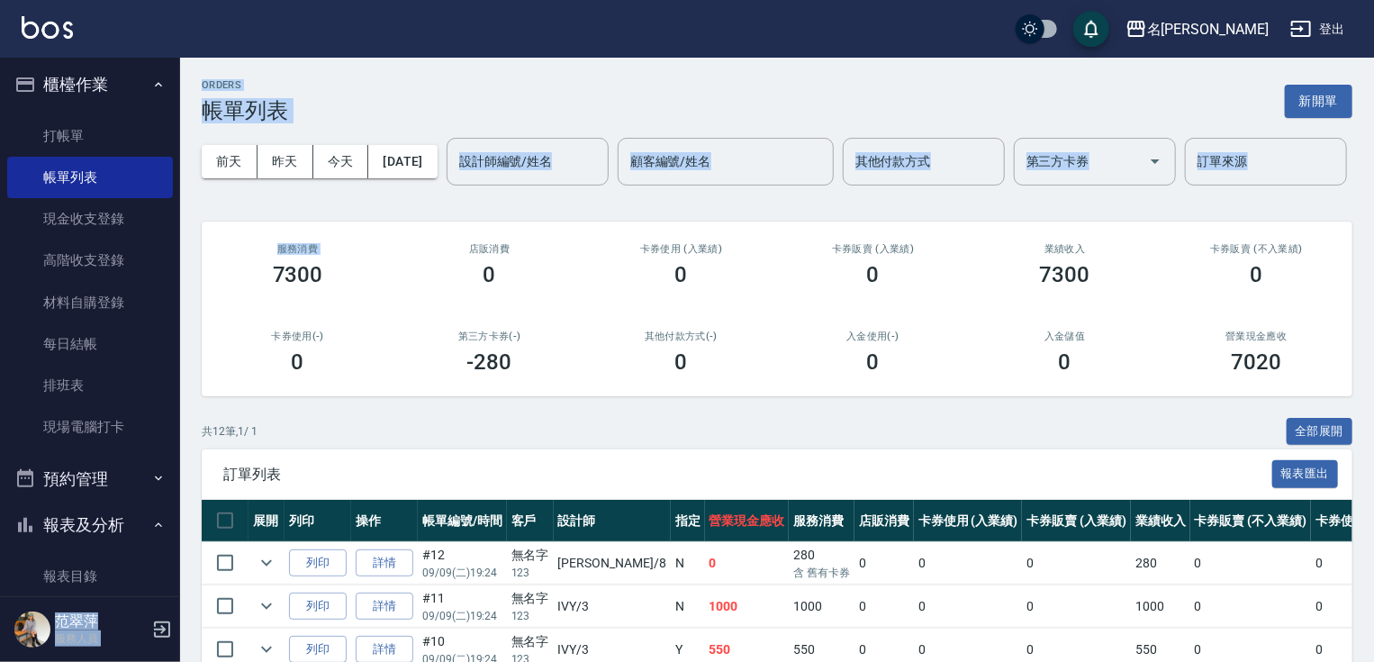
drag, startPoint x: 180, startPoint y: 362, endPoint x: 167, endPoint y: 433, distance: 72.2
click at [167, 433] on div "名留竹林 登出 櫃檯作業 打帳單 帳單列表 現金收支登錄 高階收支登錄 材料自購登錄 每日結帳 排班表 現場電腦打卡 預約管理 預約管理 單日預約紀錄 單週預…" at bounding box center [687, 565] width 1374 height 1131
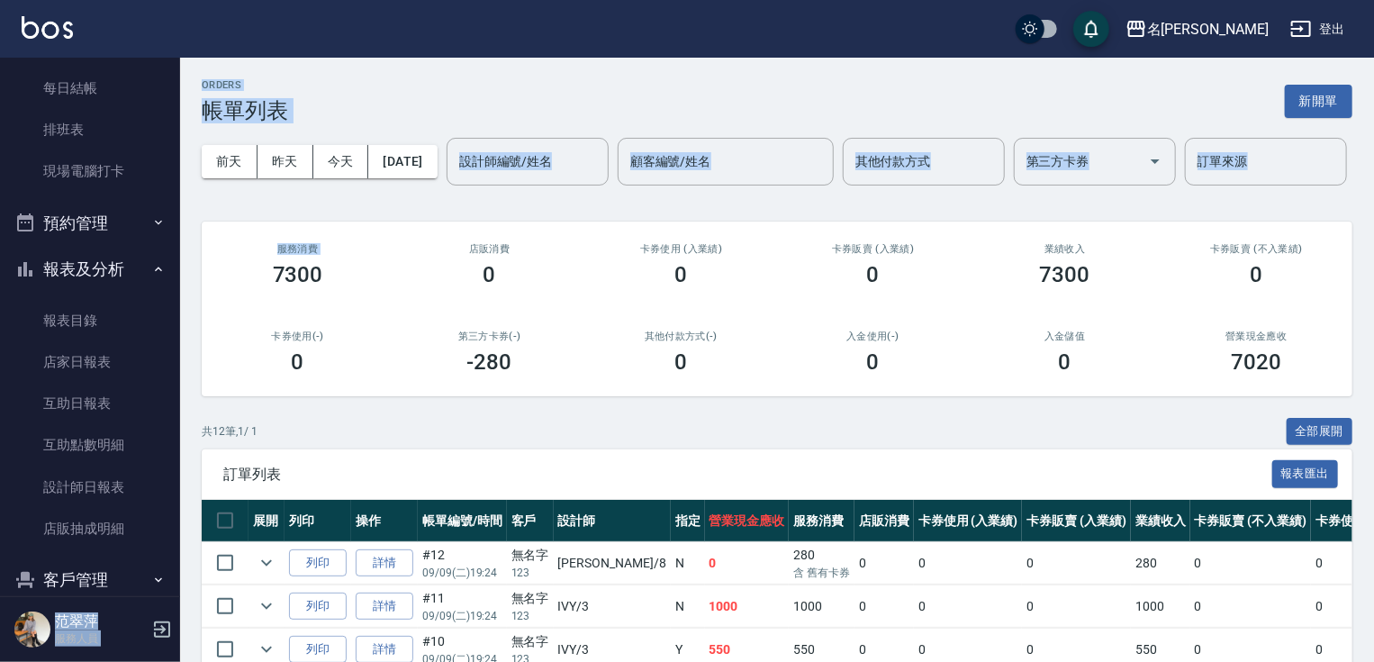
scroll to position [333, 0]
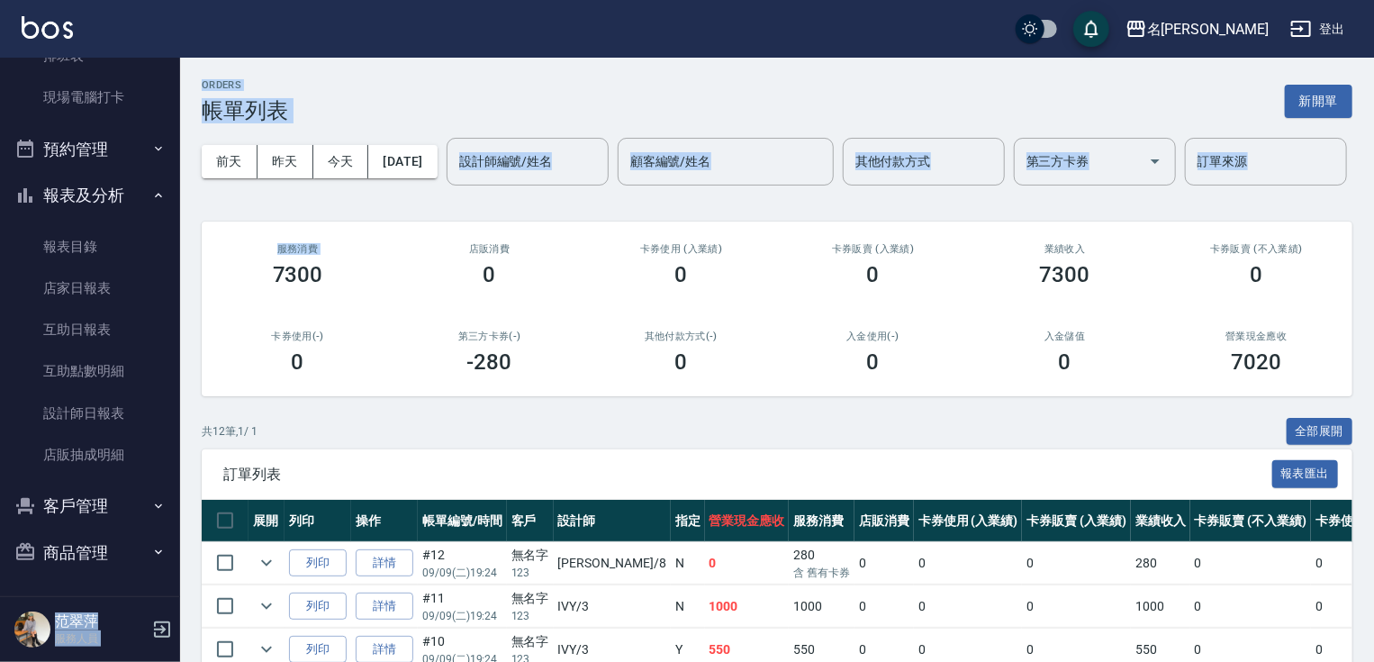
click at [134, 194] on button "報表及分析" at bounding box center [90, 195] width 166 height 47
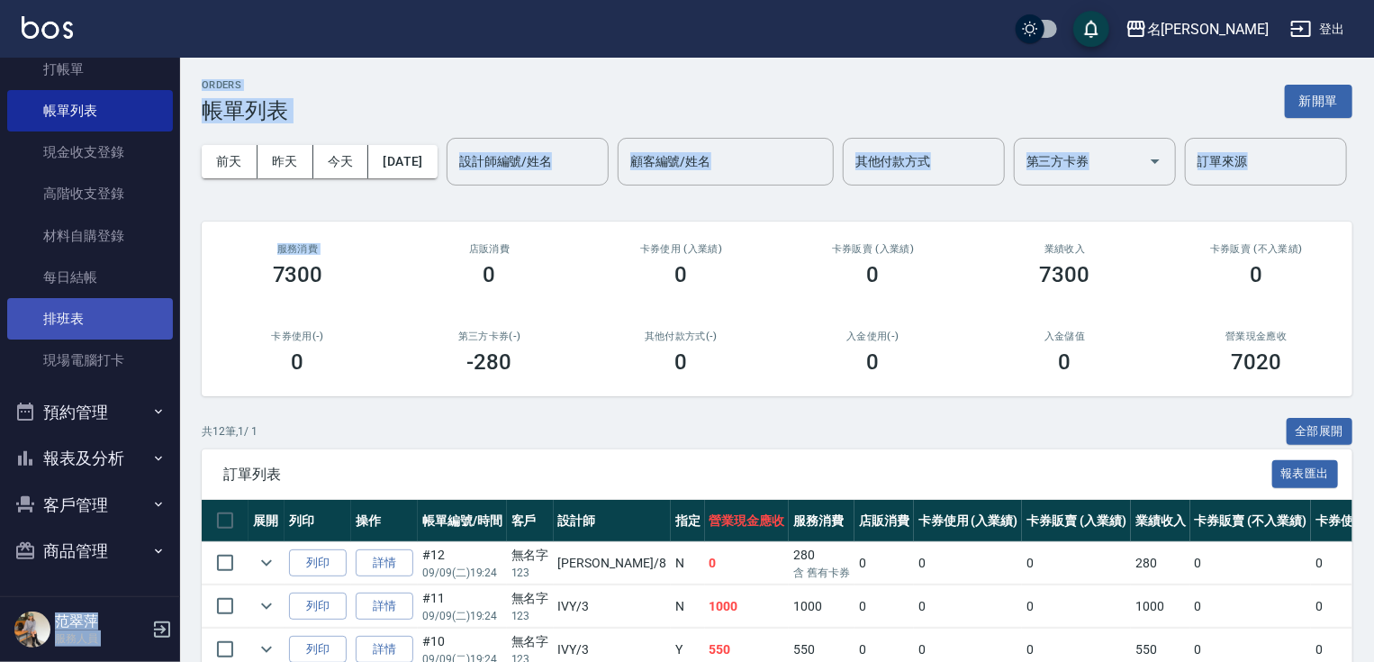
scroll to position [68, 0]
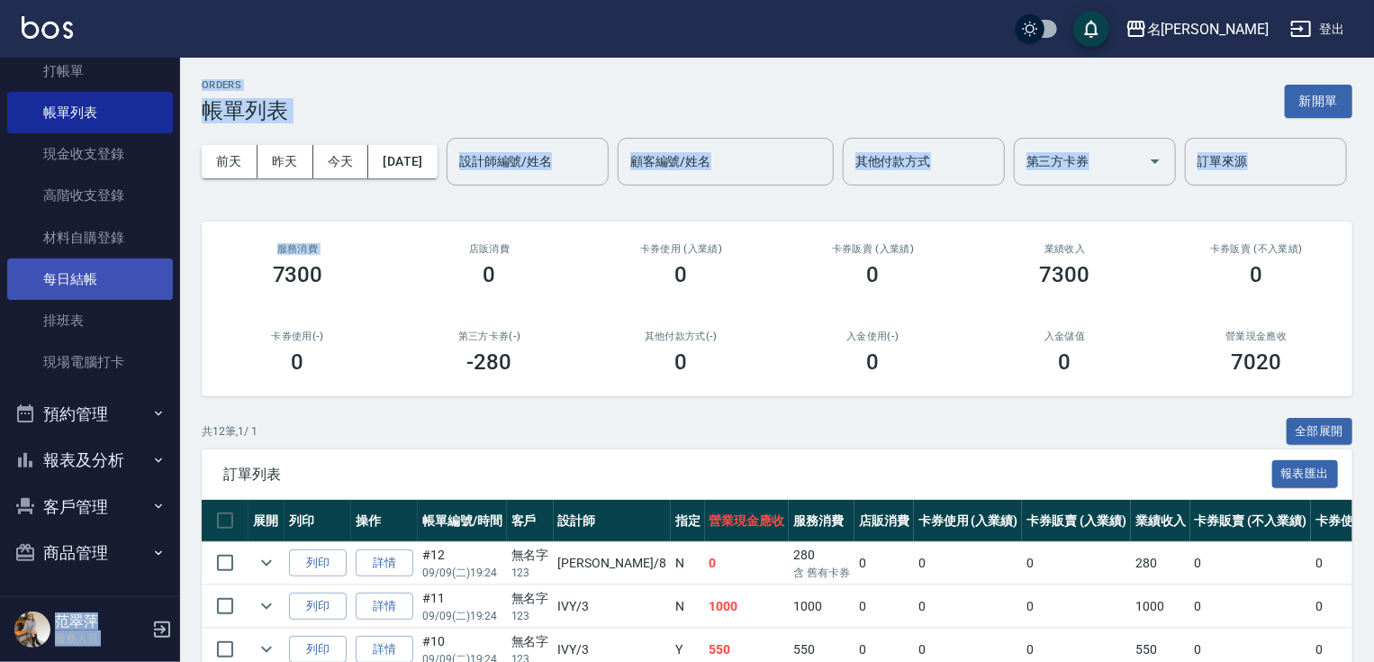
click at [104, 295] on link "每日結帳" at bounding box center [90, 278] width 166 height 41
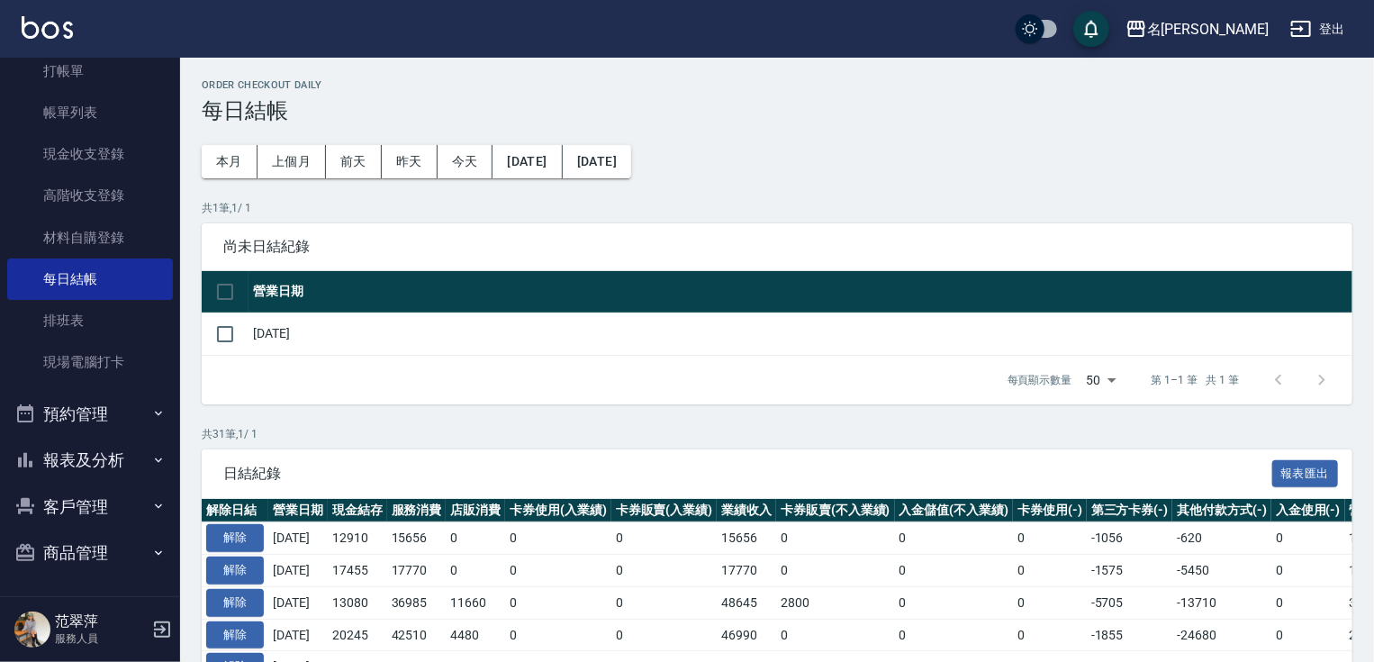
click at [266, 338] on td "[DATE]" at bounding box center [800, 333] width 1104 height 42
click at [221, 333] on input "checkbox" at bounding box center [225, 334] width 38 height 38
checkbox input "true"
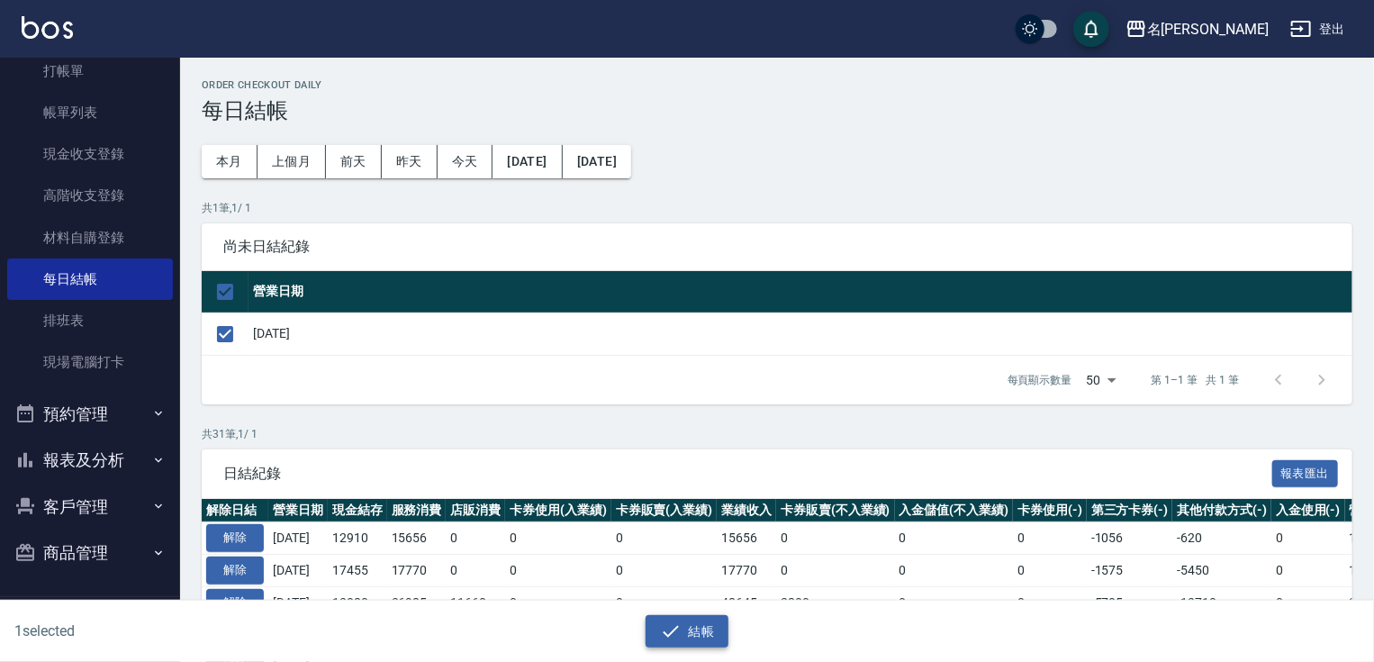
click at [687, 615] on button "結帳" at bounding box center [687, 631] width 84 height 33
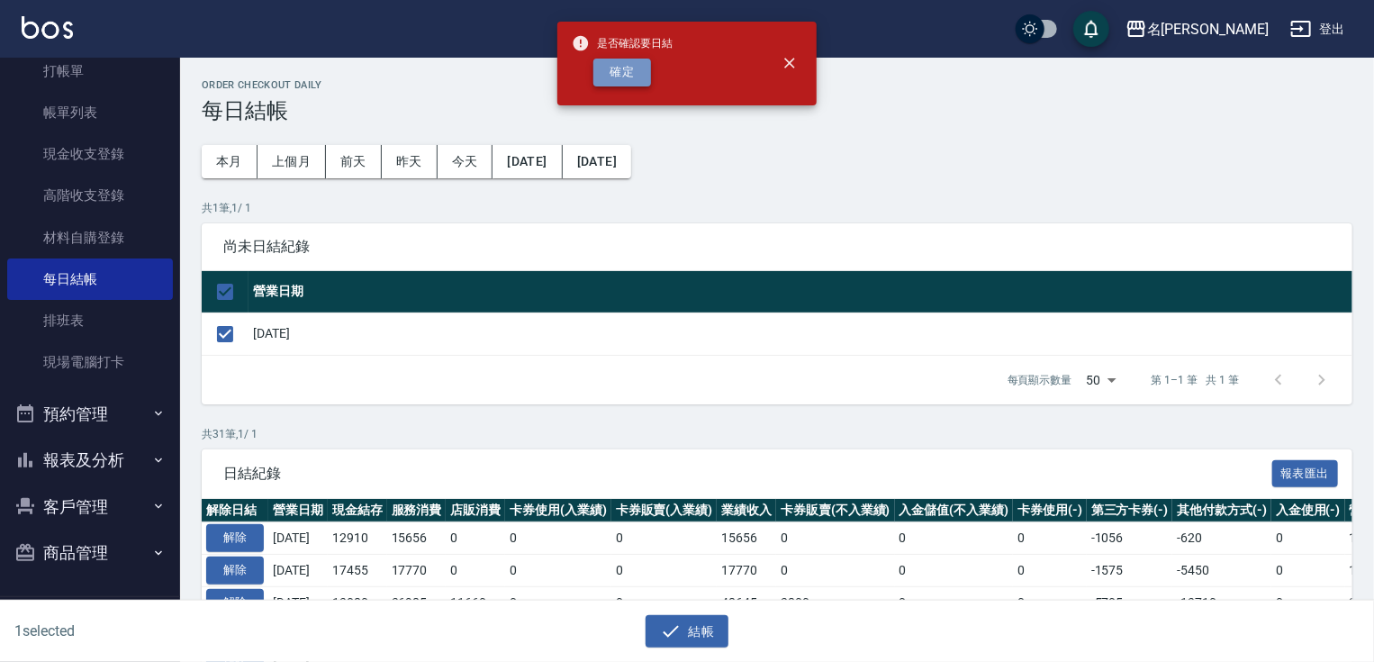
click at [636, 76] on button "確定" at bounding box center [622, 73] width 58 height 28
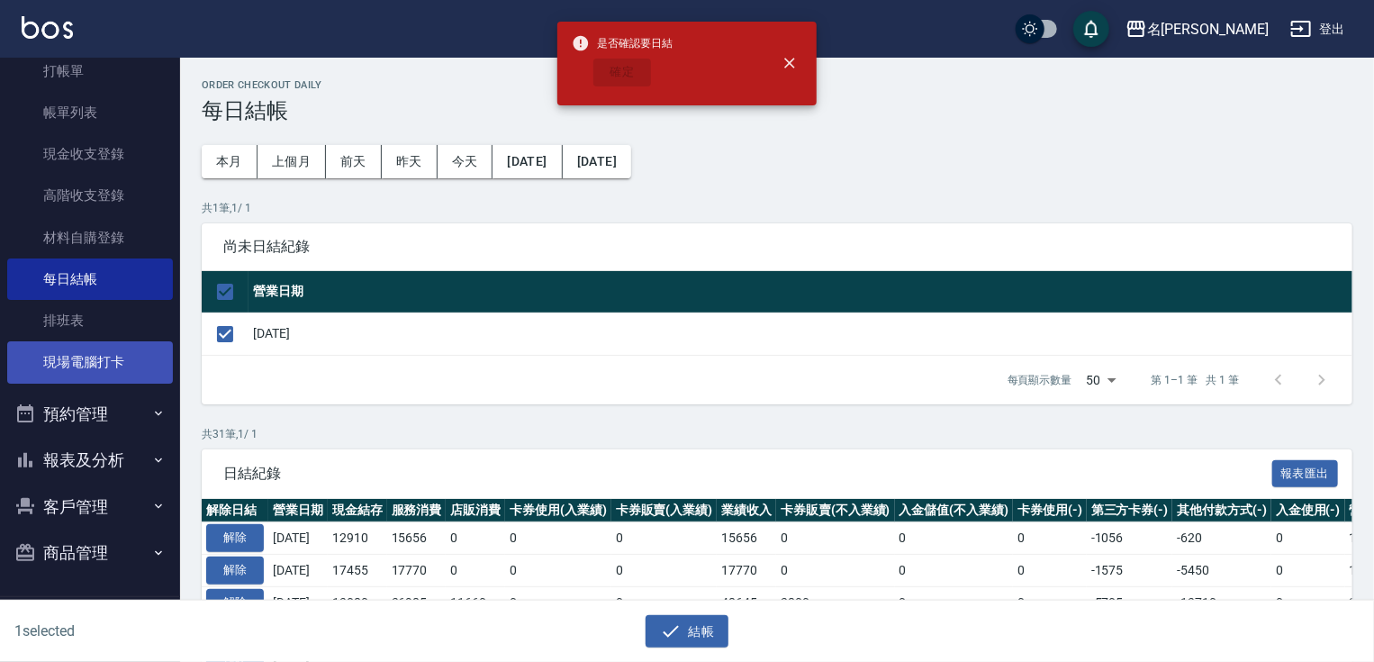
checkbox input "false"
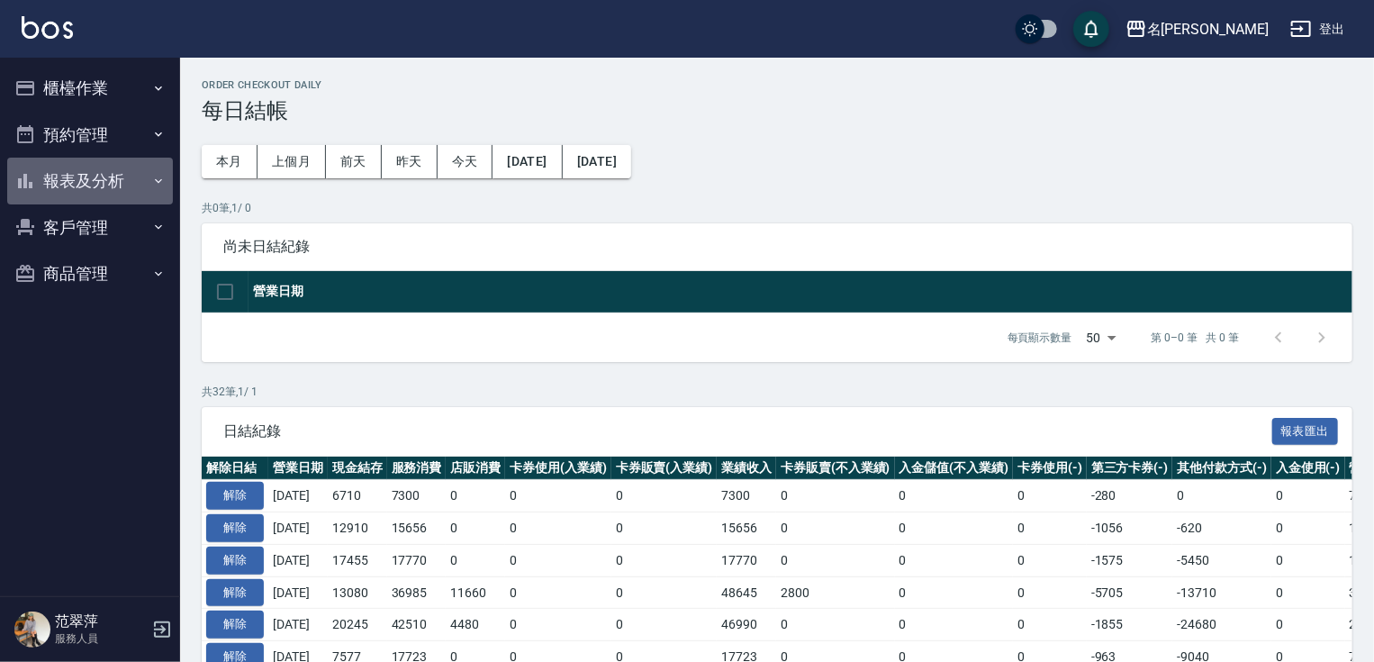
click at [114, 184] on button "報表及分析" at bounding box center [90, 181] width 166 height 47
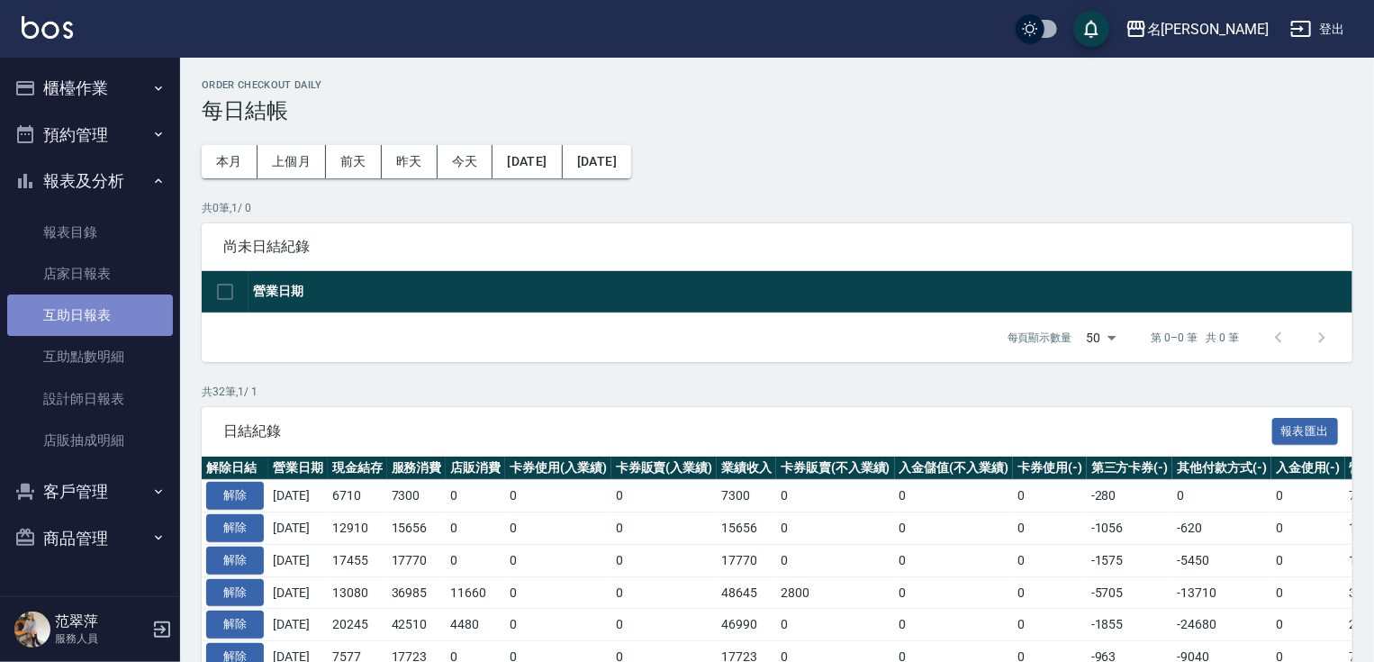
click at [104, 304] on link "互助日報表" at bounding box center [90, 314] width 166 height 41
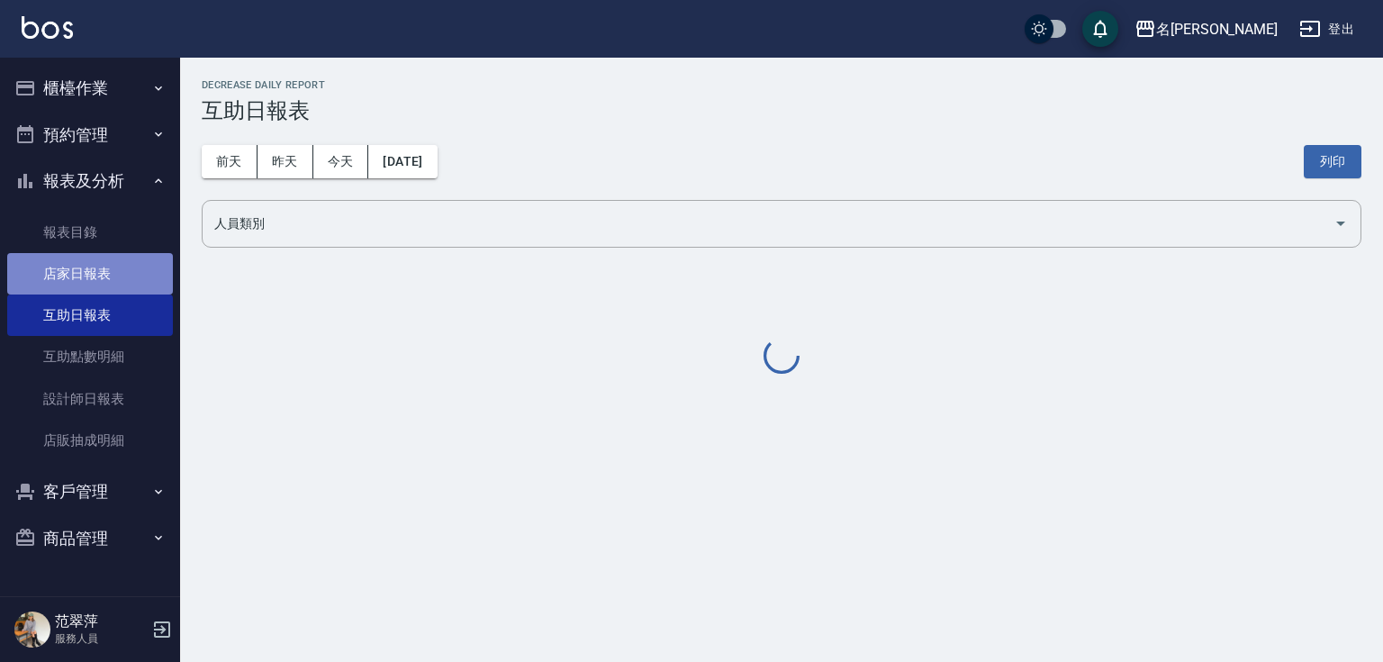
click at [122, 274] on link "店家日報表" at bounding box center [90, 273] width 166 height 41
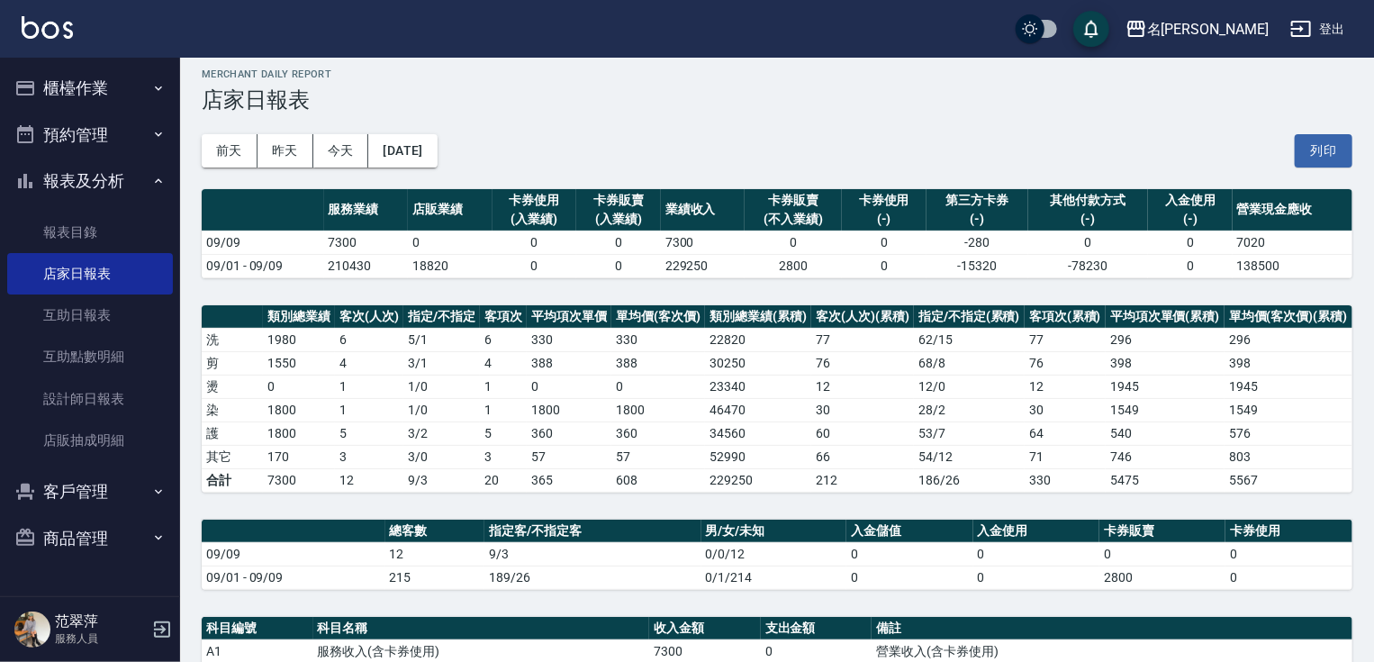
scroll to position [15, 0]
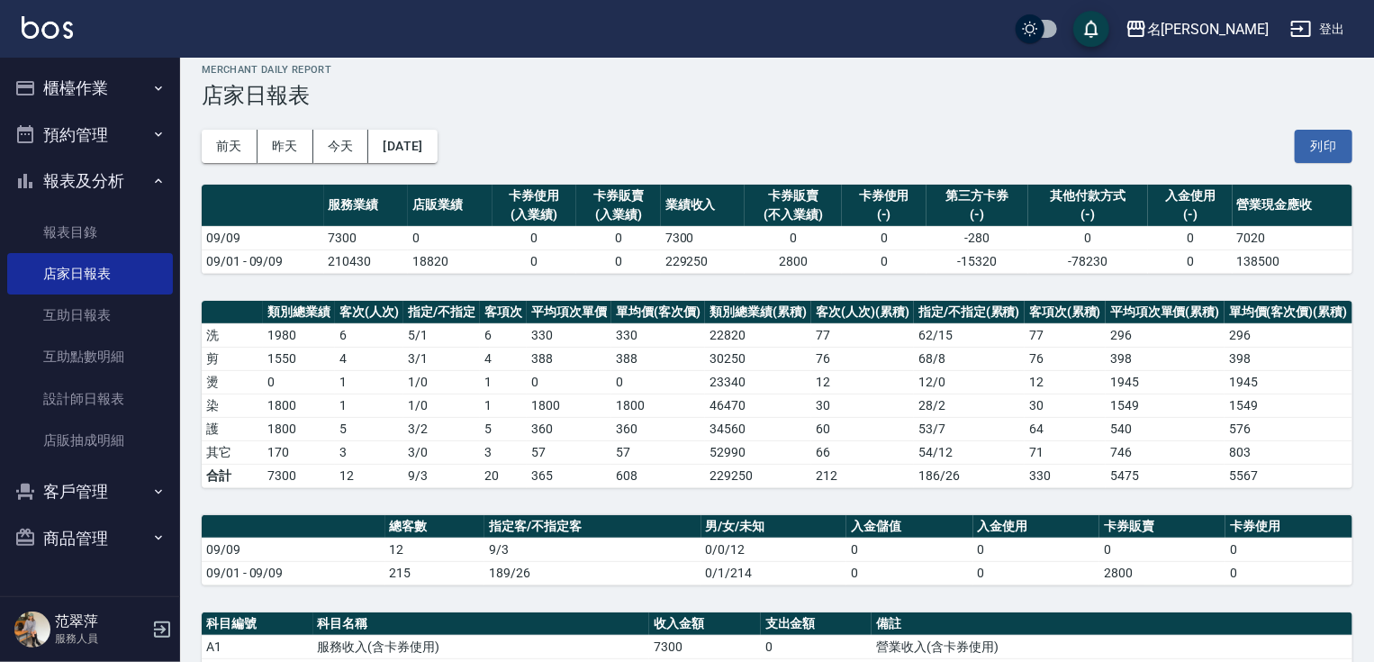
drag, startPoint x: 1373, startPoint y: 122, endPoint x: 1382, endPoint y: 173, distance: 51.2
click at [1373, 173] on html "名留竹林 登出 櫃檯作業 打帳單 帳單列表 現金收支登錄 高階收支登錄 材料自購登錄 每日結帳 排班表 現場電腦打卡 預約管理 預約管理 單日預約紀錄 單週預…" at bounding box center [687, 510] width 1374 height 1050
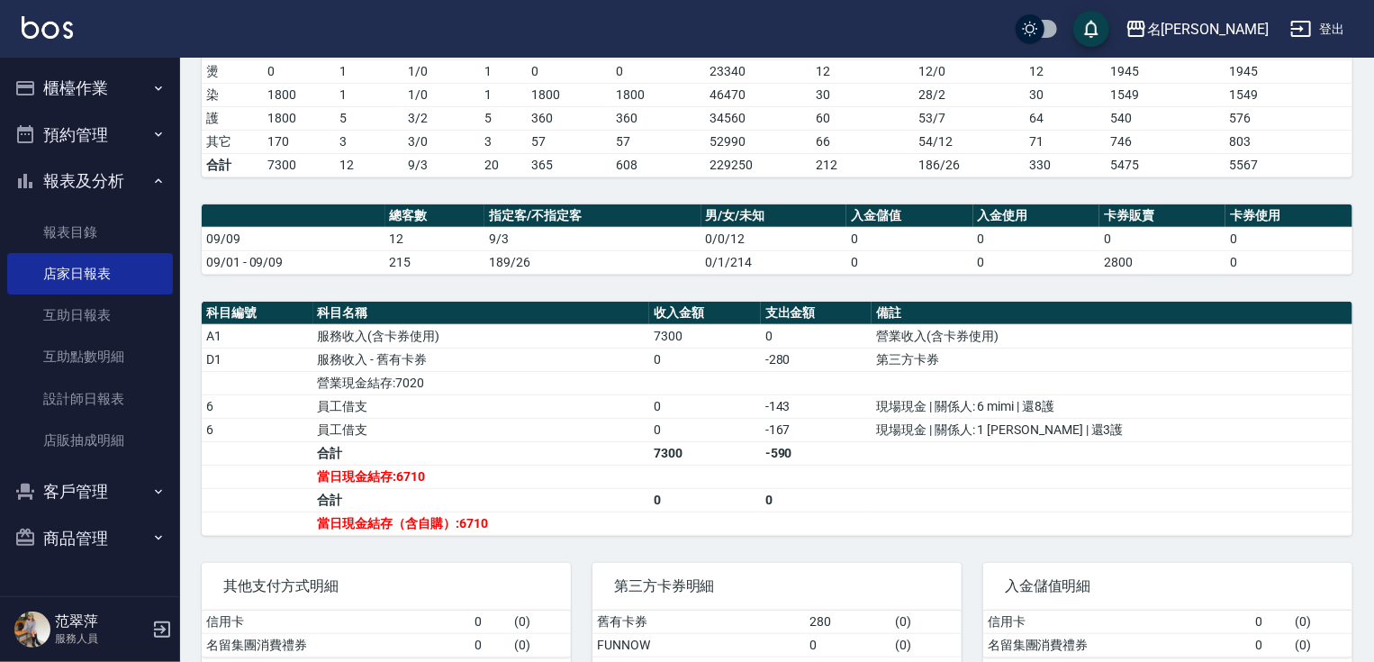
scroll to position [344, 0]
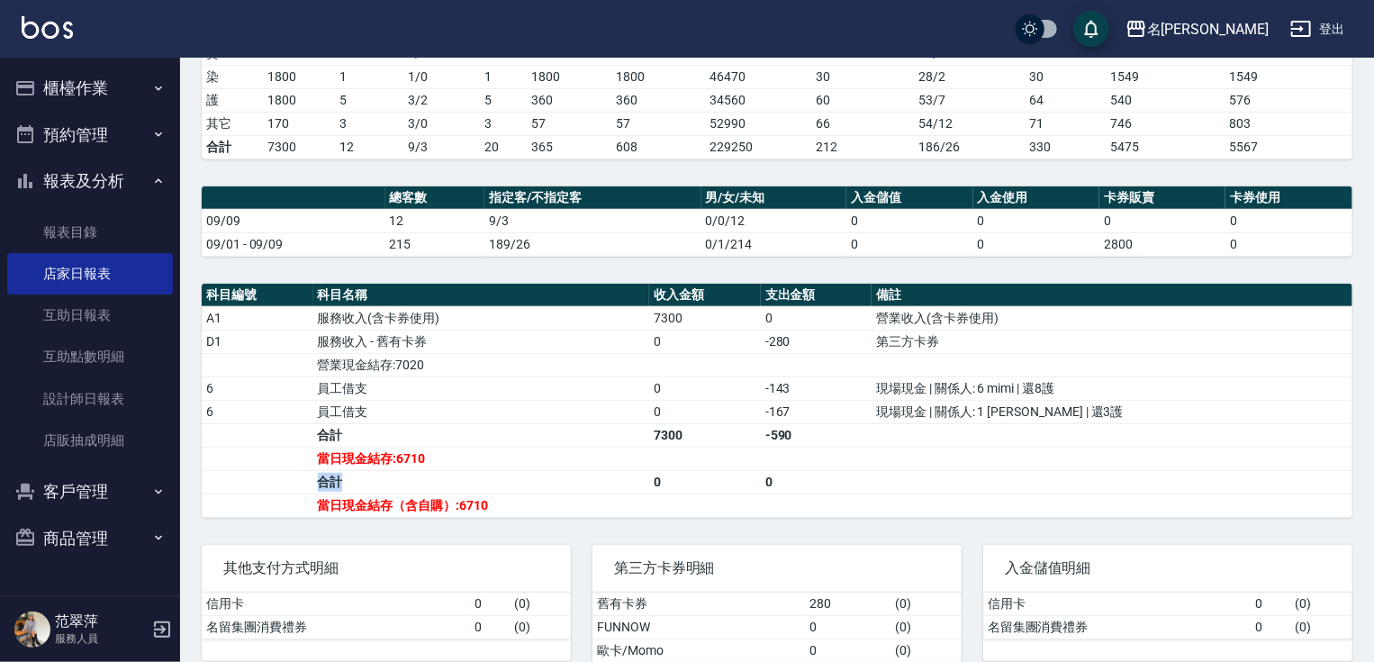
drag, startPoint x: 456, startPoint y: 460, endPoint x: 414, endPoint y: 465, distance: 42.6
click at [414, 465] on tbody "A1 服務收入(含卡券使用) 7300 0 營業收入(含卡券使用) D1 服務收入 - 舊有卡券 0 -280 第三方卡券 營業現金結存:7020 6 員工借…" at bounding box center [777, 411] width 1151 height 211
drag, startPoint x: 407, startPoint y: 452, endPoint x: 457, endPoint y: 453, distance: 50.4
click at [457, 453] on td "當日現金結存:6710" at bounding box center [481, 458] width 337 height 23
click at [100, 393] on link "設計師日報表" at bounding box center [90, 398] width 166 height 41
